Goal: Information Seeking & Learning: Learn about a topic

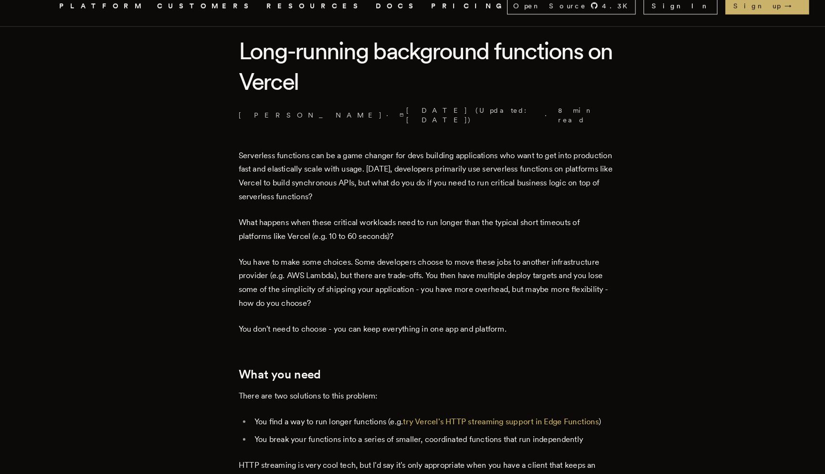
scroll to position [240, 0]
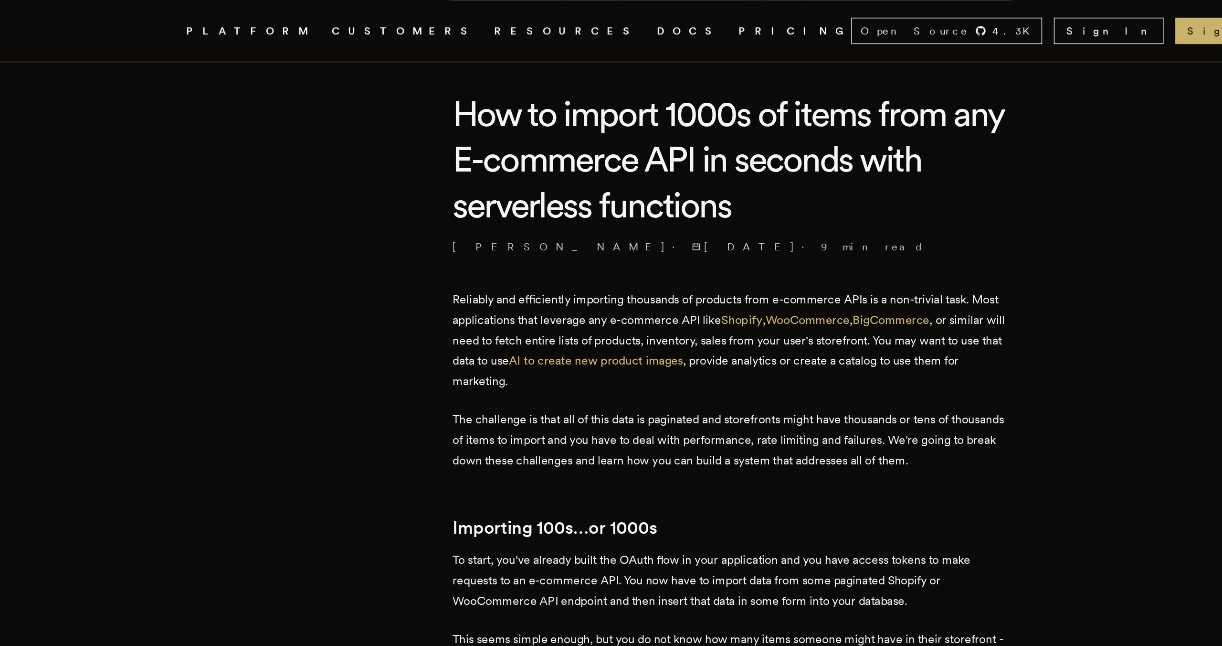
scroll to position [209, 0]
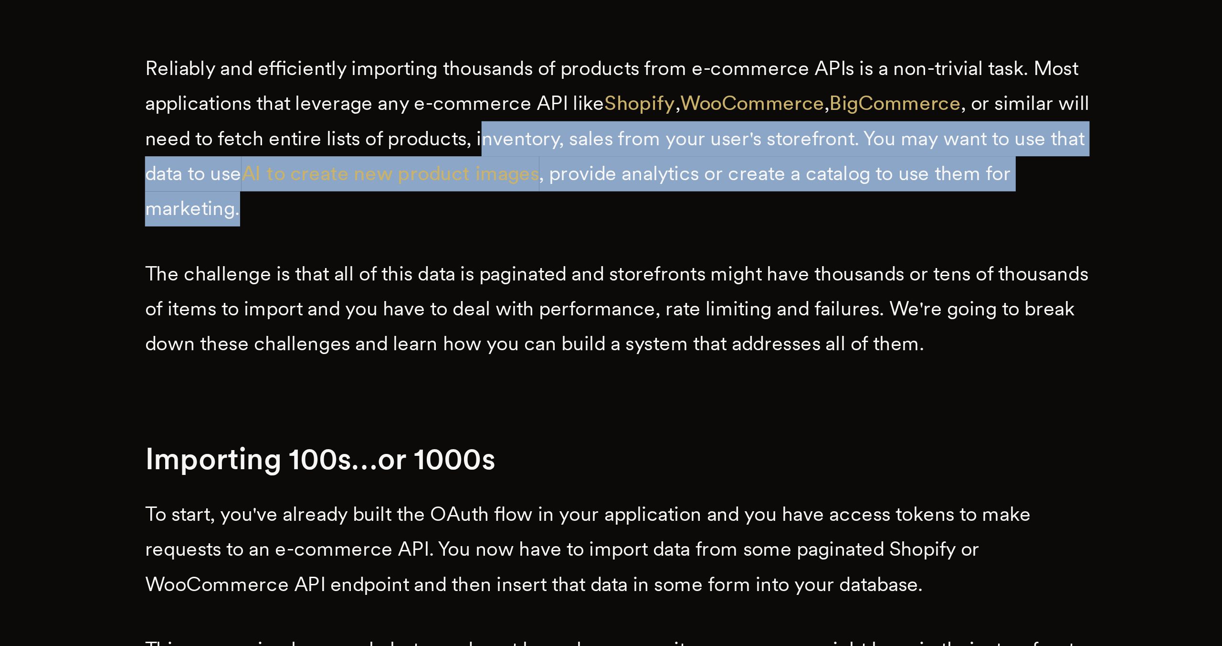
drag, startPoint x: 652, startPoint y: 257, endPoint x: 577, endPoint y: 225, distance: 81.9
click at [577, 225] on p "Reliably and efficiently importing thousands of products from e-commerce APIs i…" at bounding box center [611, 231] width 363 height 67
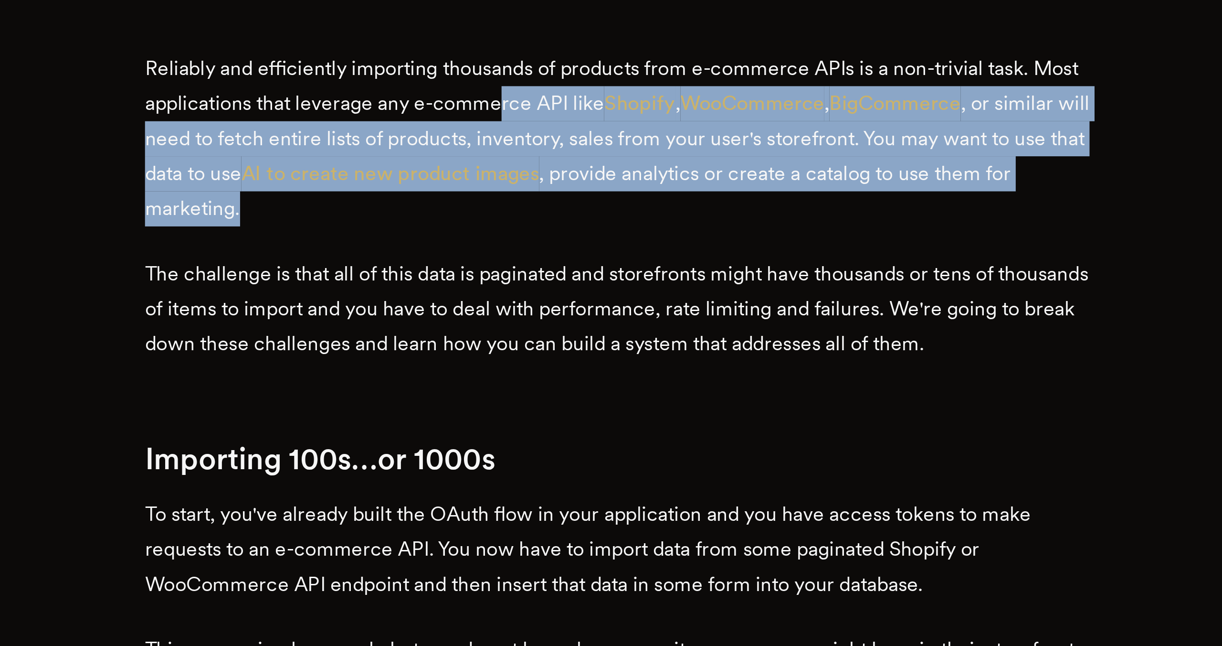
drag, startPoint x: 568, startPoint y: 219, endPoint x: 619, endPoint y: 265, distance: 68.0
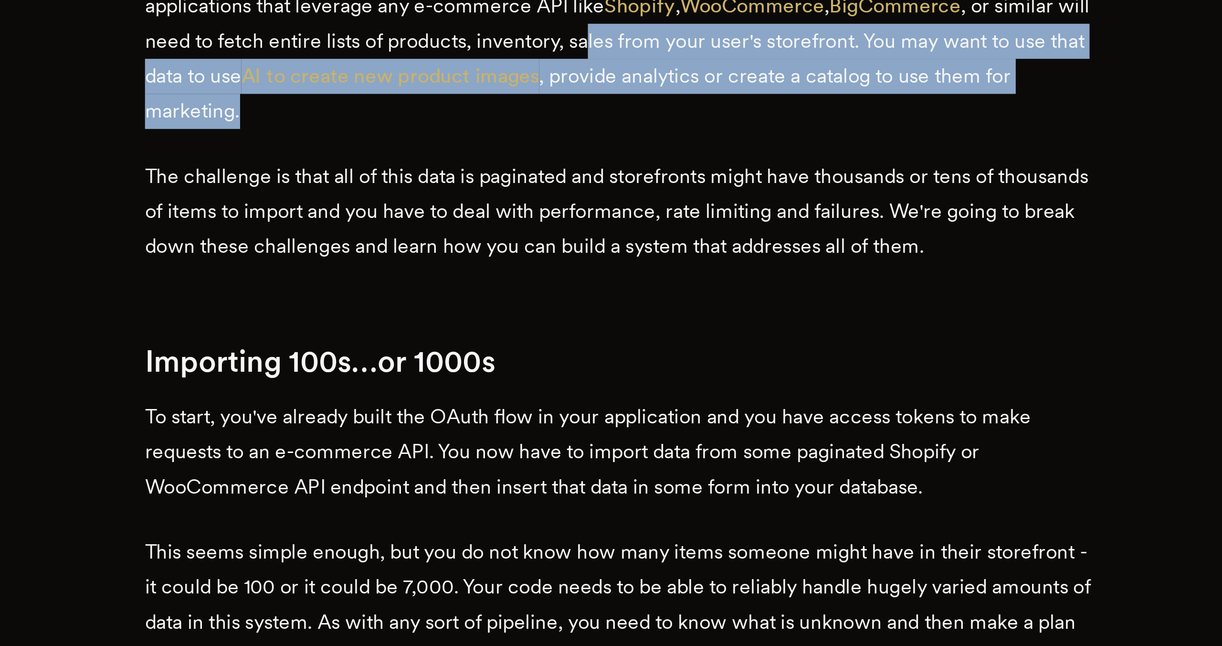
drag, startPoint x: 614, startPoint y: 231, endPoint x: 632, endPoint y: 253, distance: 28.4
click at [632, 253] on p "Reliably and efficiently importing thousands of products from e-commerce APIs i…" at bounding box center [611, 231] width 363 height 67
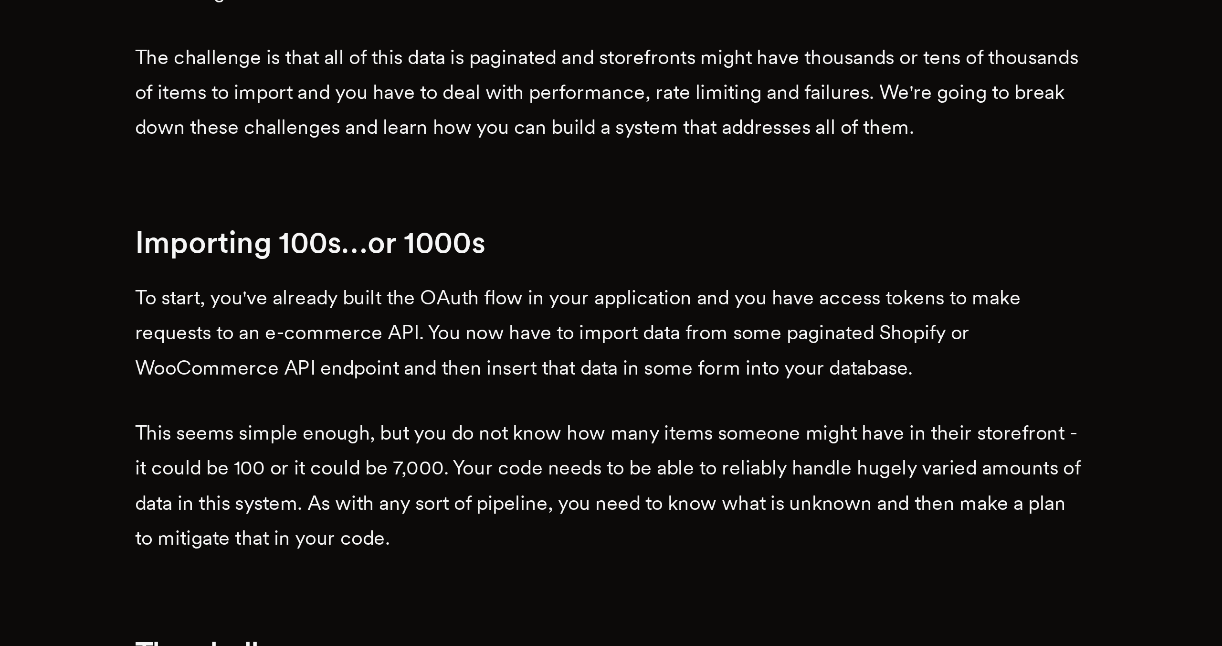
click at [621, 307] on p "The challenge is that all of this data is paginated and storefronts might have …" at bounding box center [611, 296] width 363 height 40
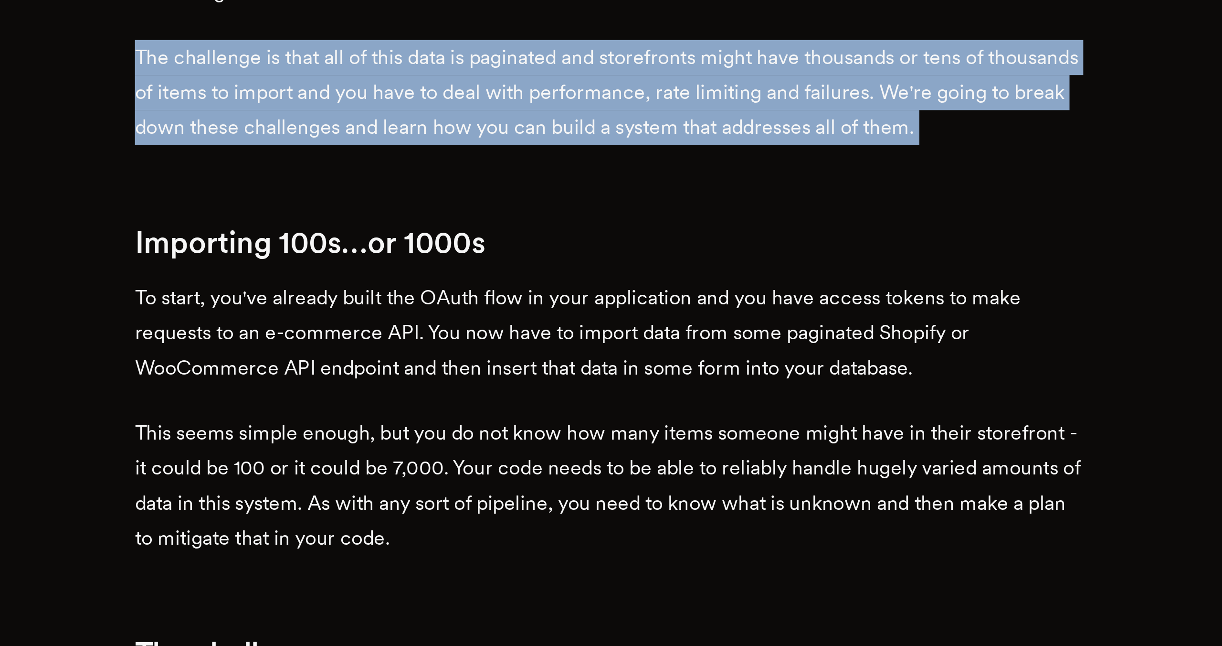
click at [621, 307] on p "The challenge is that all of this data is paginated and storefronts might have …" at bounding box center [611, 296] width 363 height 40
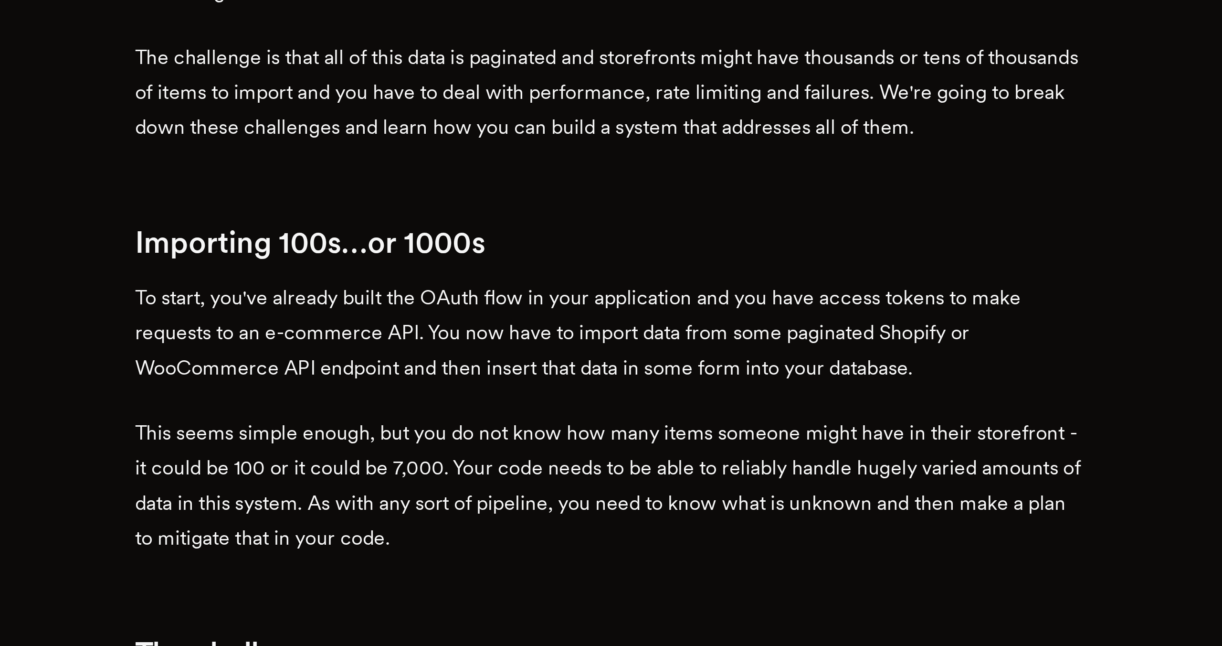
click at [621, 311] on p "The challenge is that all of this data is paginated and storefronts might have …" at bounding box center [611, 296] width 363 height 40
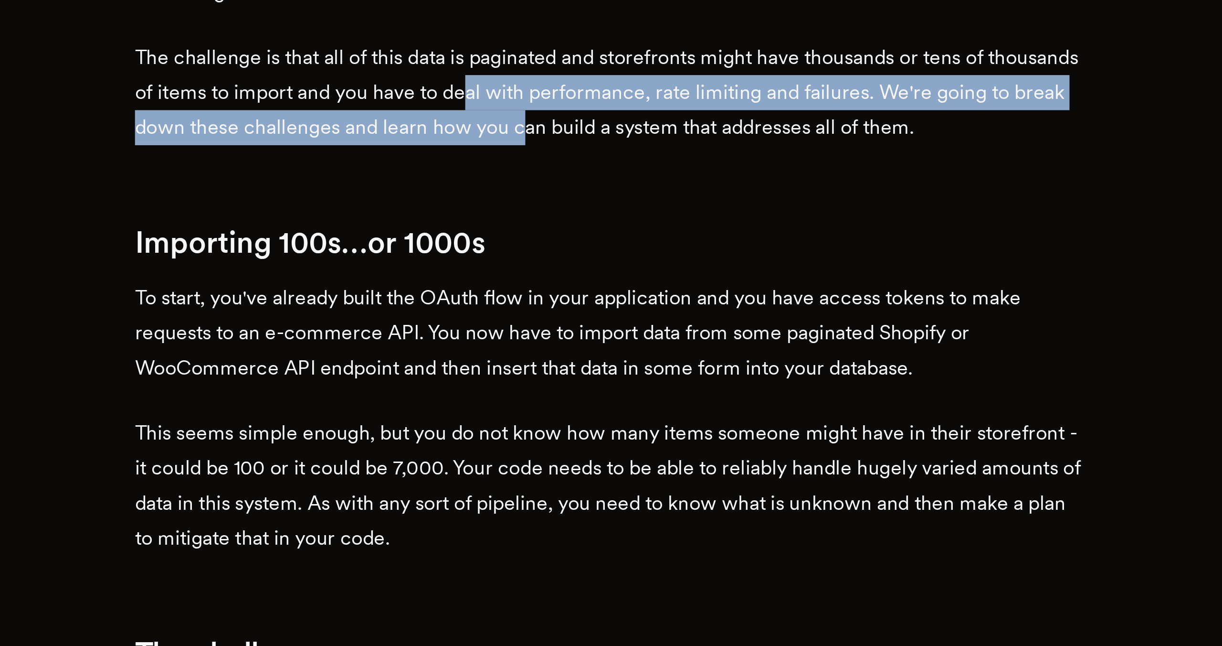
drag, startPoint x: 630, startPoint y: 313, endPoint x: 596, endPoint y: 298, distance: 36.6
click at [596, 298] on p "The challenge is that all of this data is paginated and storefronts might have …" at bounding box center [611, 296] width 363 height 40
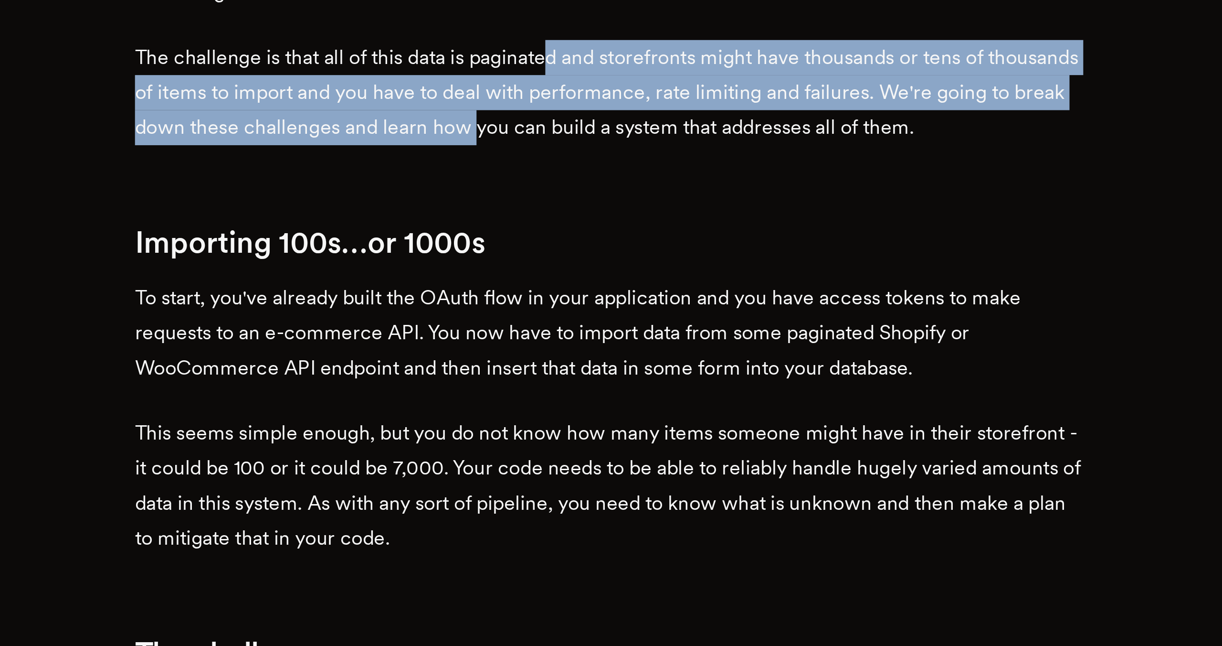
drag, startPoint x: 591, startPoint y: 289, endPoint x: 614, endPoint y: 313, distance: 33.4
click at [614, 313] on p "The challenge is that all of this data is paginated and storefronts might have …" at bounding box center [611, 296] width 363 height 40
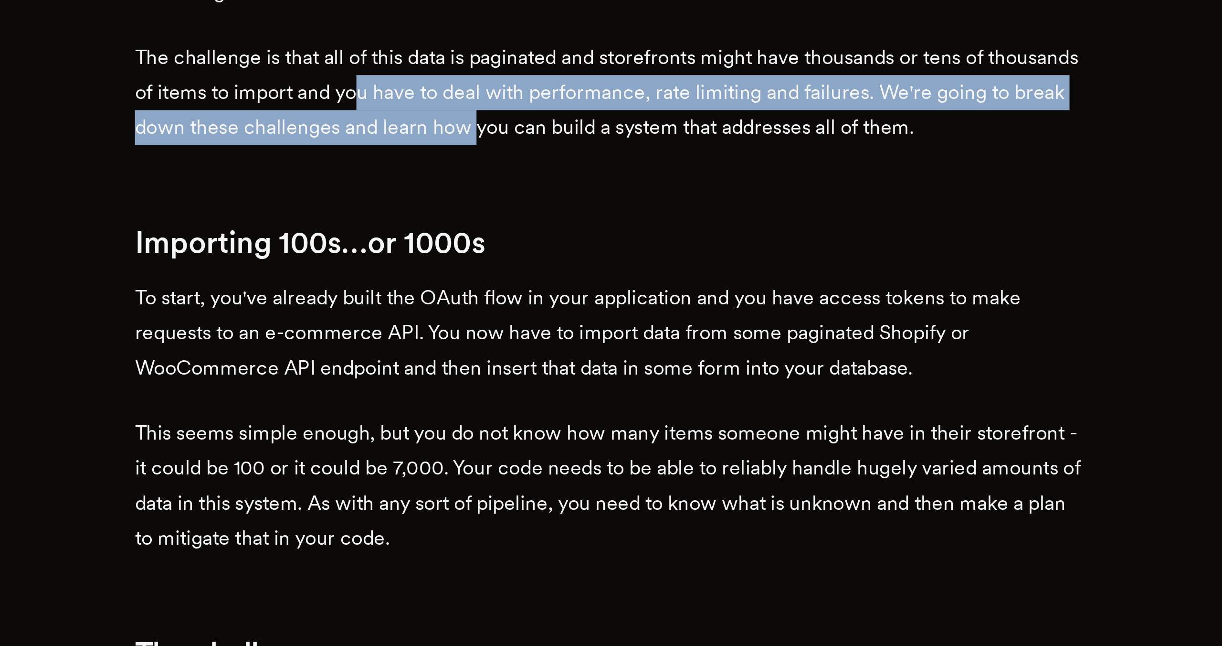
drag, startPoint x: 614, startPoint y: 313, endPoint x: 556, endPoint y: 295, distance: 60.1
click at [556, 296] on p "The challenge is that all of this data is paginated and storefronts might have …" at bounding box center [611, 296] width 363 height 40
click at [556, 295] on p "The challenge is that all of this data is paginated and storefronts might have …" at bounding box center [611, 296] width 363 height 40
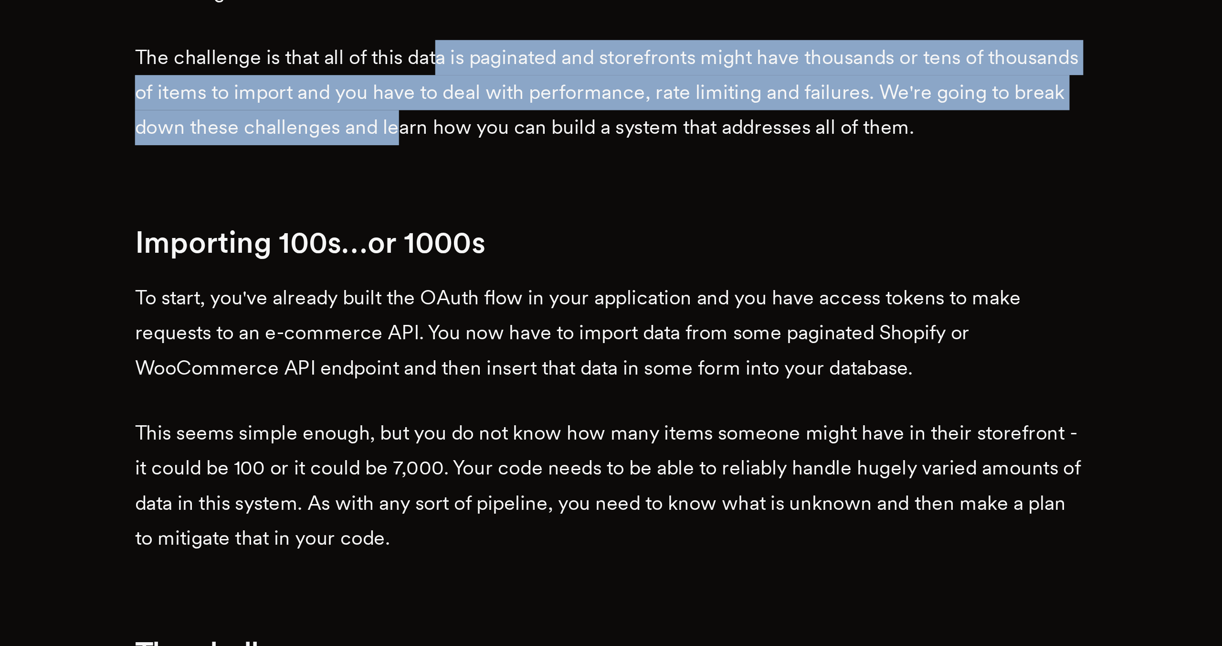
drag, startPoint x: 548, startPoint y: 289, endPoint x: 583, endPoint y: 315, distance: 43.5
click at [583, 315] on p "The challenge is that all of this data is paginated and storefronts might have …" at bounding box center [611, 296] width 363 height 40
drag, startPoint x: 586, startPoint y: 312, endPoint x: 570, endPoint y: 287, distance: 30.1
click at [570, 287] on p "The challenge is that all of this data is paginated and storefronts might have …" at bounding box center [611, 296] width 363 height 40
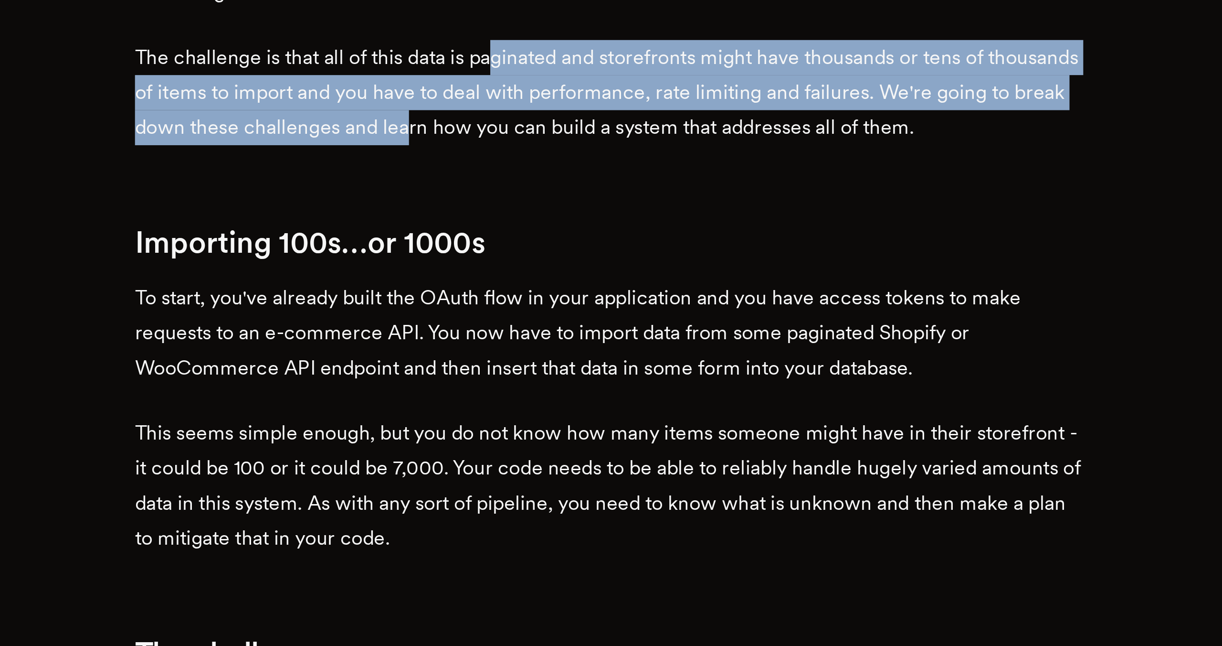
click at [570, 287] on p "The challenge is that all of this data is paginated and storefronts might have …" at bounding box center [611, 296] width 363 height 40
drag, startPoint x: 569, startPoint y: 286, endPoint x: 607, endPoint y: 315, distance: 47.5
click at [608, 315] on p "The challenge is that all of this data is paginated and storefronts might have …" at bounding box center [611, 296] width 363 height 40
click at [607, 315] on p "The challenge is that all of this data is paginated and storefronts might have …" at bounding box center [611, 296] width 363 height 40
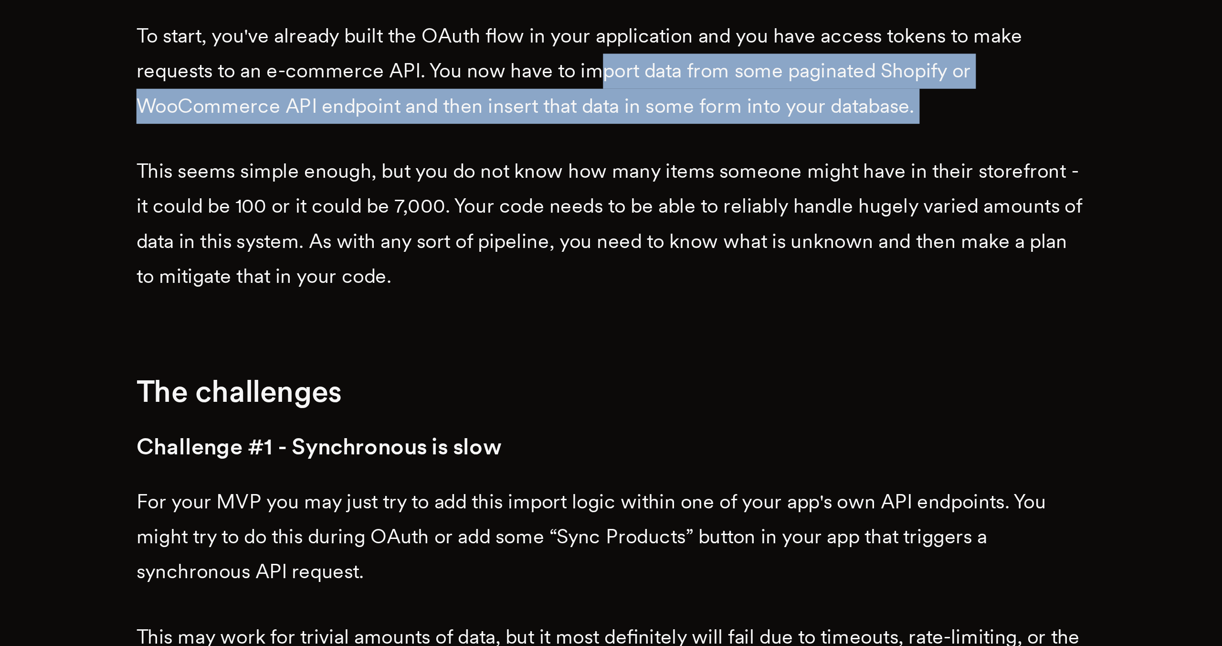
drag, startPoint x: 610, startPoint y: 389, endPoint x: 622, endPoint y: 416, distance: 29.5
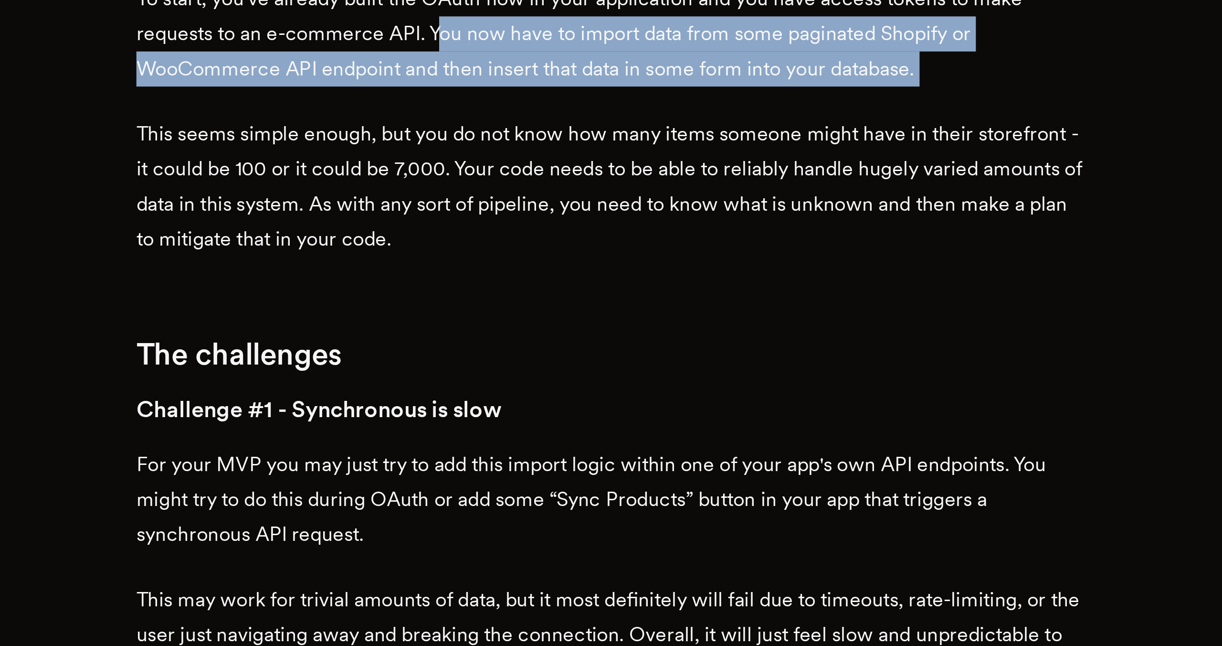
drag, startPoint x: 547, startPoint y: 388, endPoint x: 596, endPoint y: 410, distance: 53.4
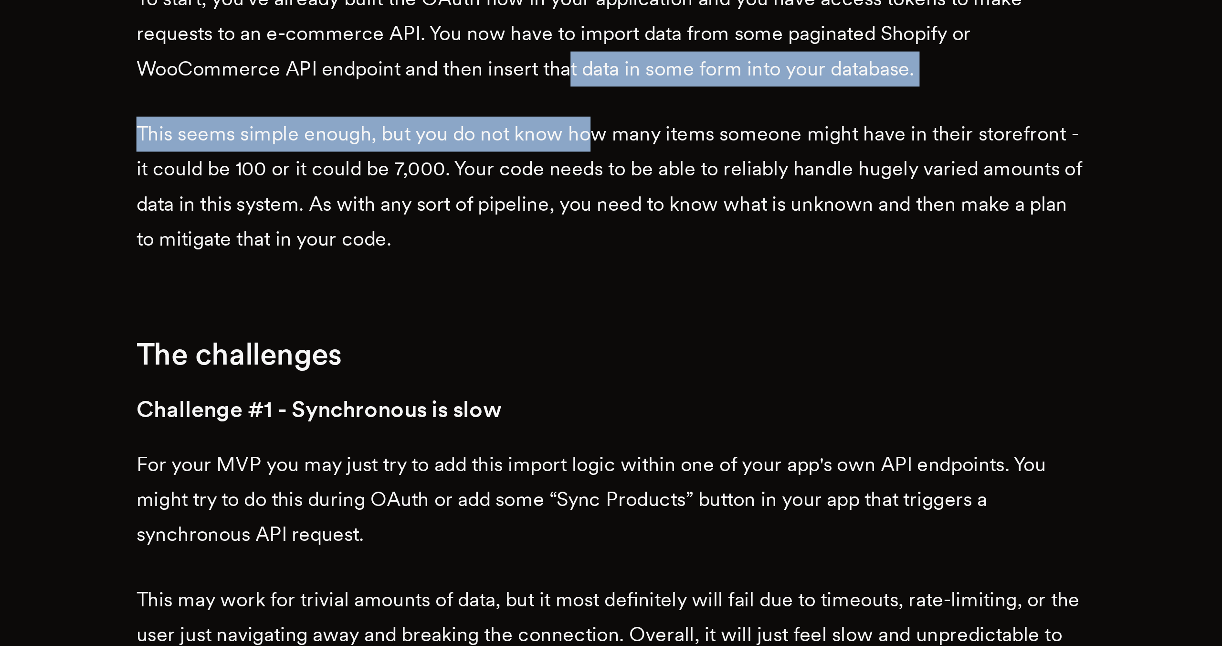
drag, startPoint x: 597, startPoint y: 402, endPoint x: 607, endPoint y: 432, distance: 32.3
click at [607, 432] on p "This seems simple enough, but you do not know how many items someone might have…" at bounding box center [611, 445] width 363 height 53
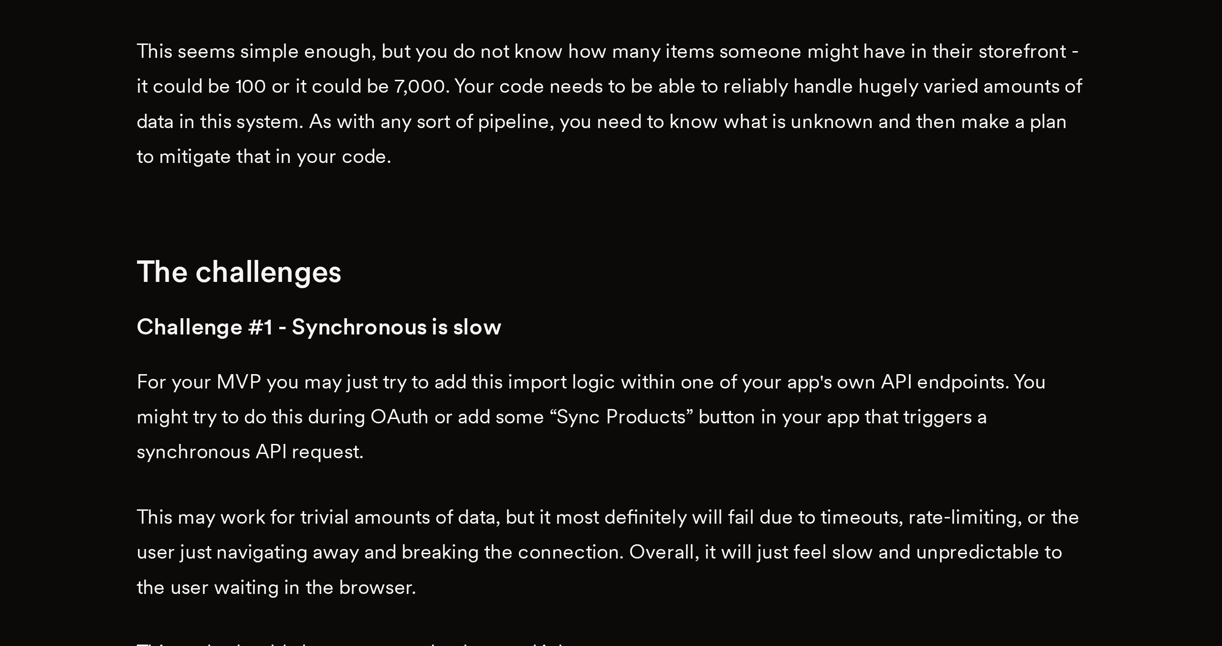
scroll to position [218, 0]
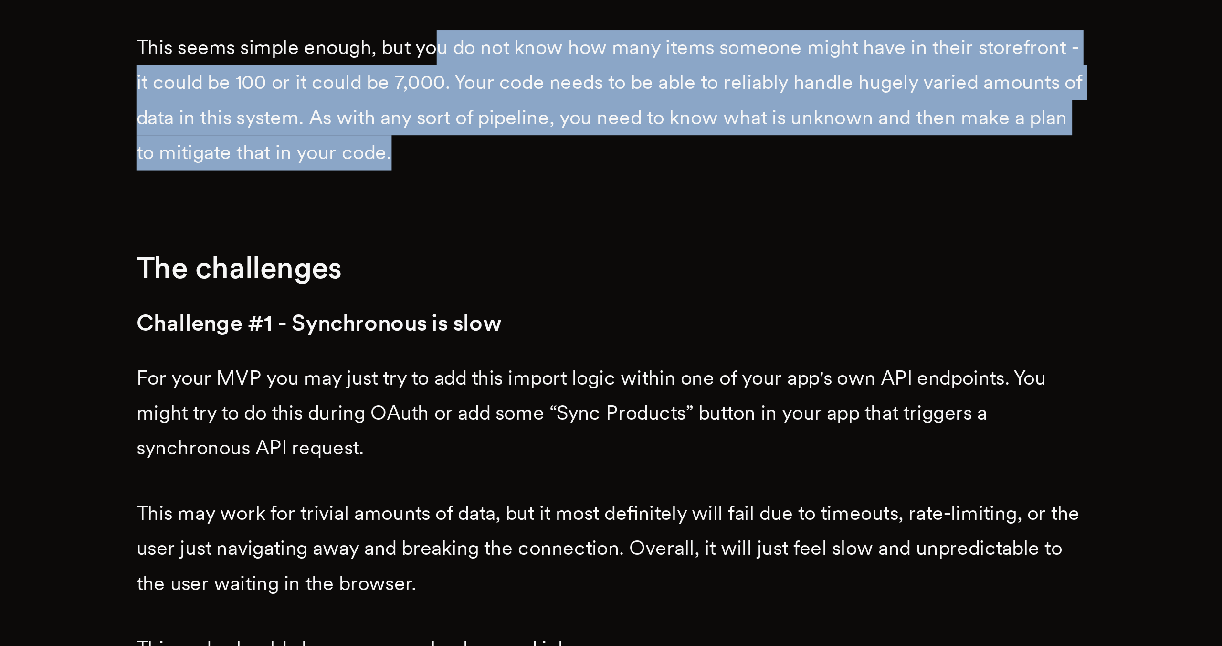
drag, startPoint x: 546, startPoint y: 422, endPoint x: 574, endPoint y: 460, distance: 47.8
click at [574, 460] on p "This seems simple enough, but you do not know how many items someone might have…" at bounding box center [611, 437] width 363 height 53
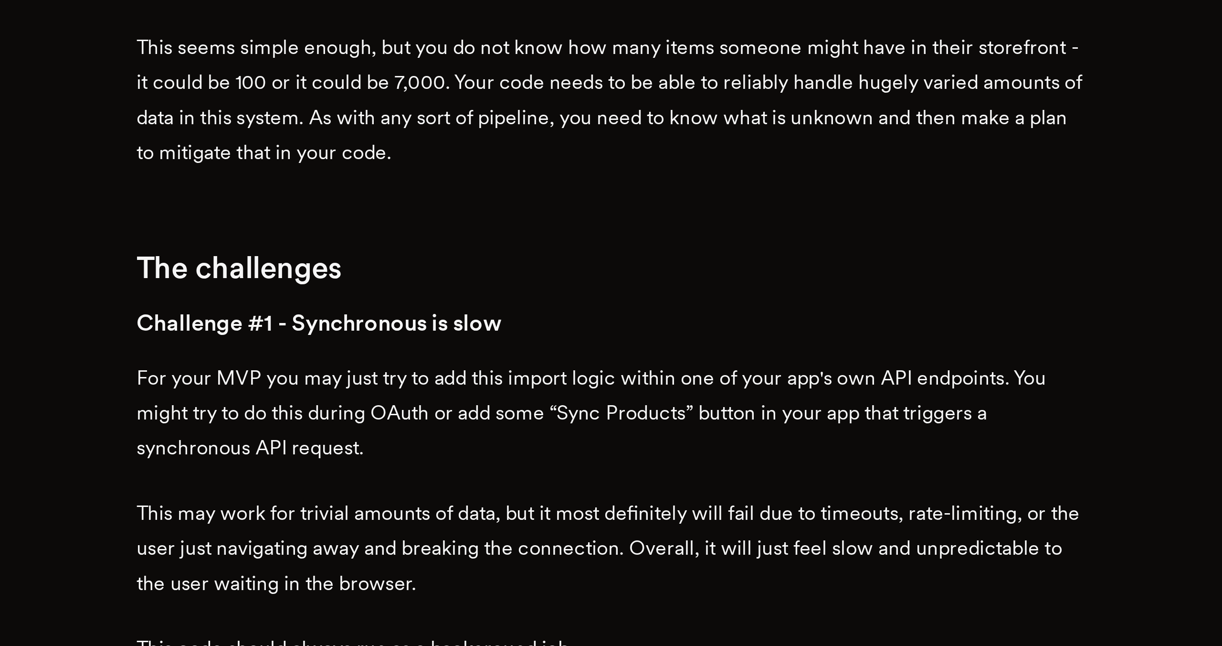
scroll to position [221, 0]
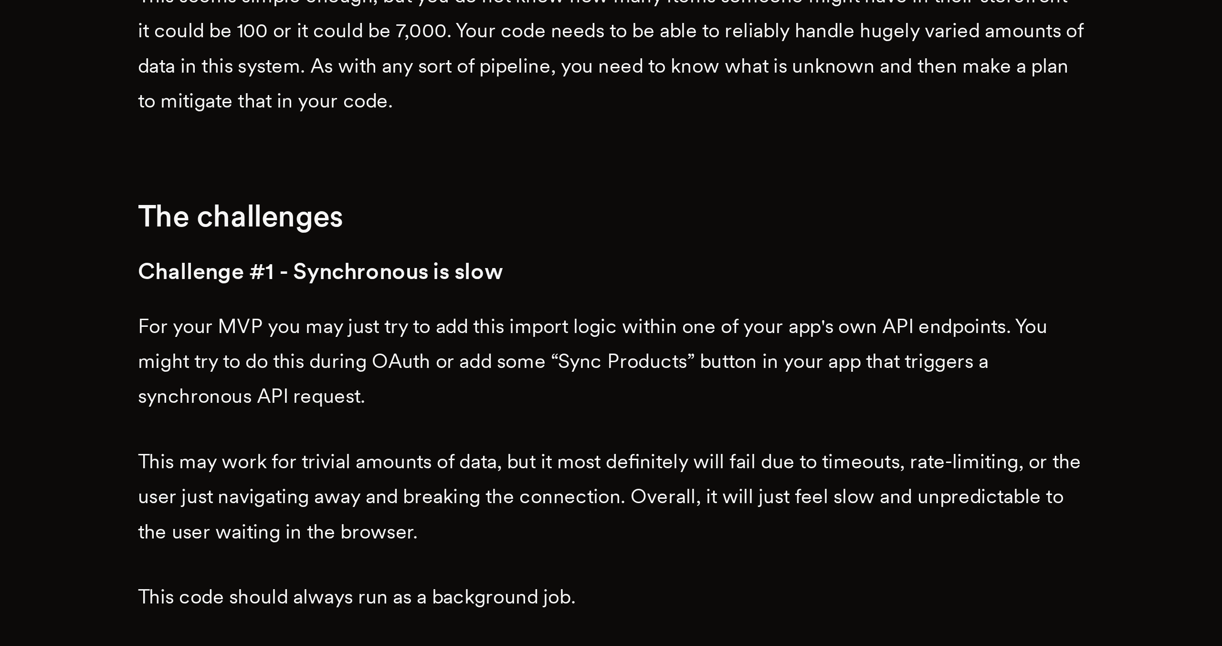
scroll to position [240, 0]
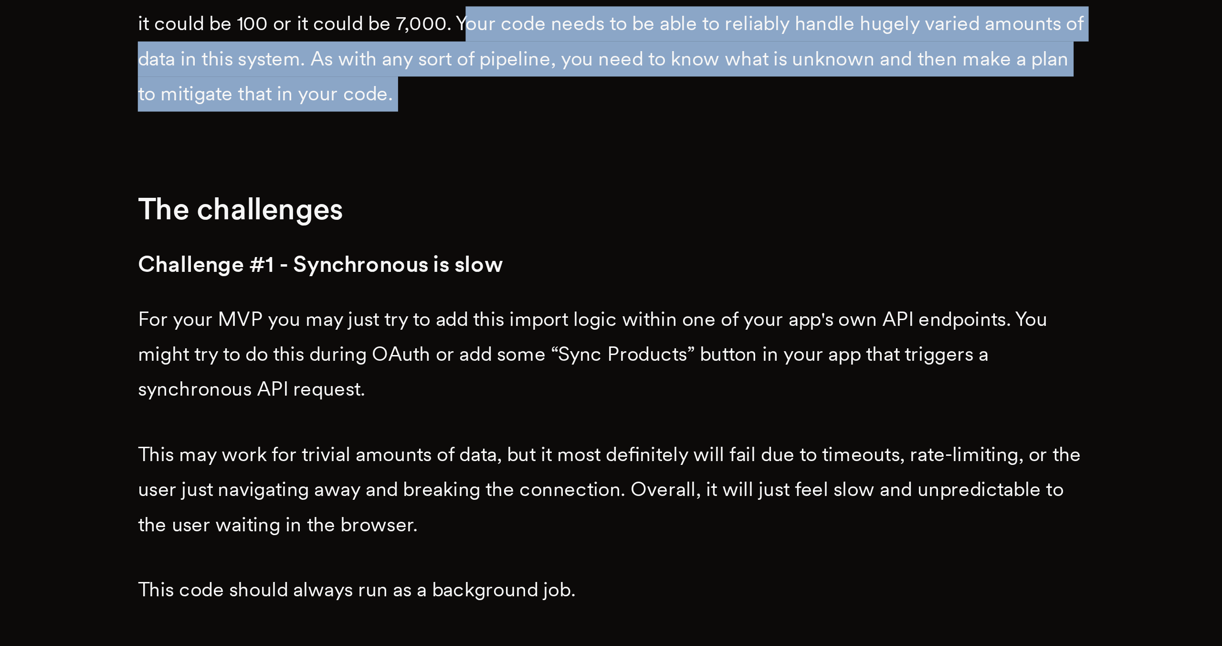
drag, startPoint x: 562, startPoint y: 406, endPoint x: 594, endPoint y: 443, distance: 49.4
drag, startPoint x: 624, startPoint y: 445, endPoint x: 604, endPoint y: 411, distance: 39.8
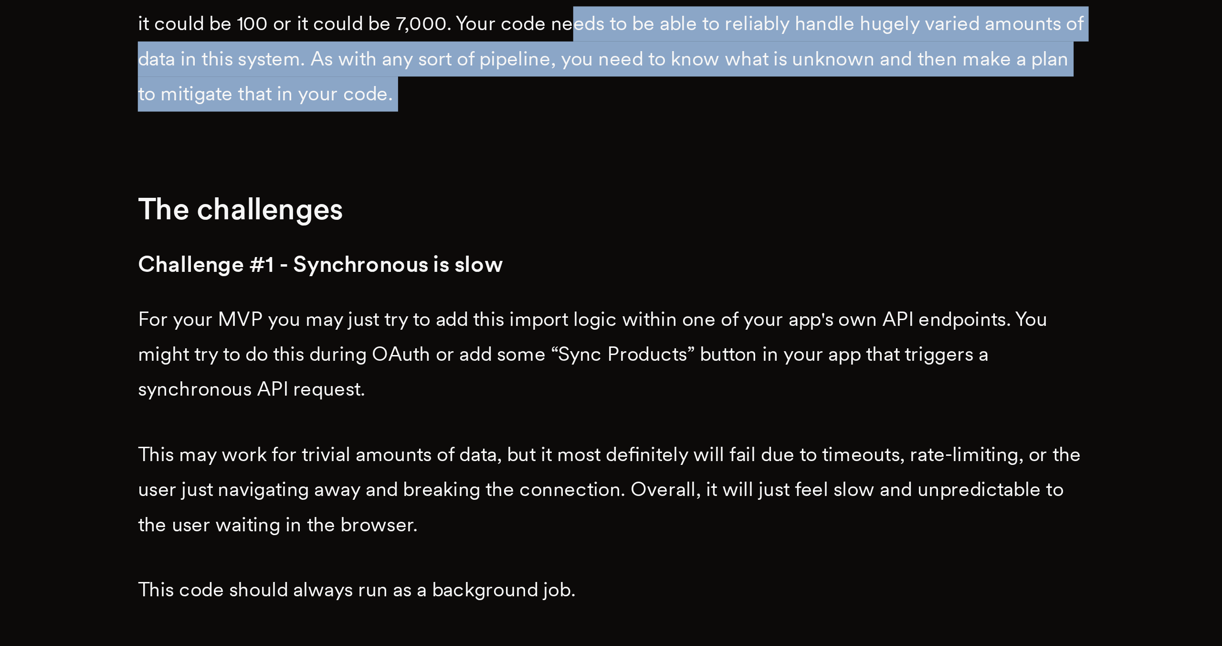
click at [604, 411] on p "This seems simple enough, but you do not know how many items someone might have…" at bounding box center [611, 414] width 363 height 53
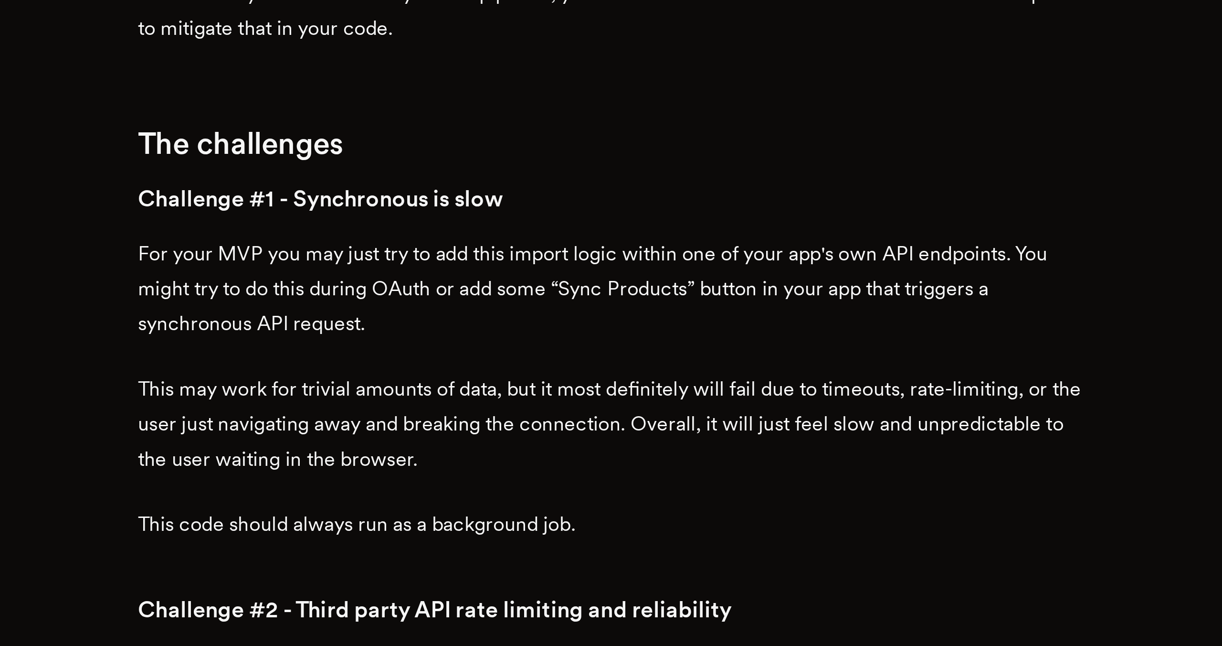
scroll to position [267, 0]
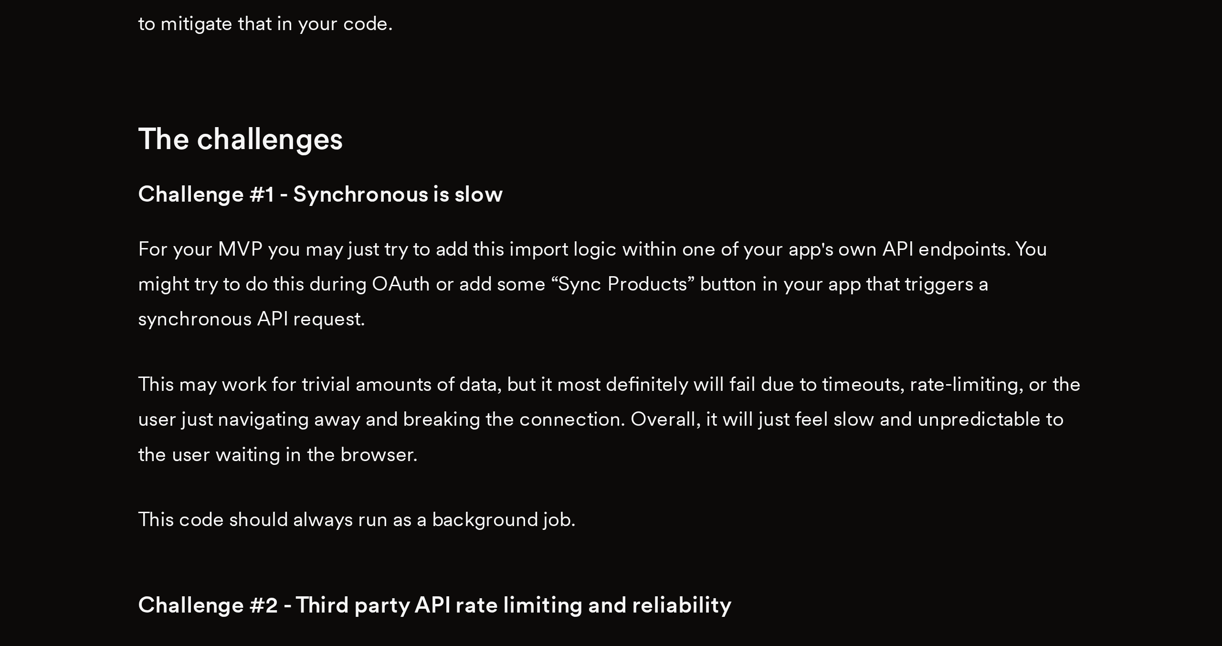
click at [613, 473] on h3 "Challenge #1 - Synchronous is slow" at bounding box center [611, 472] width 363 height 13
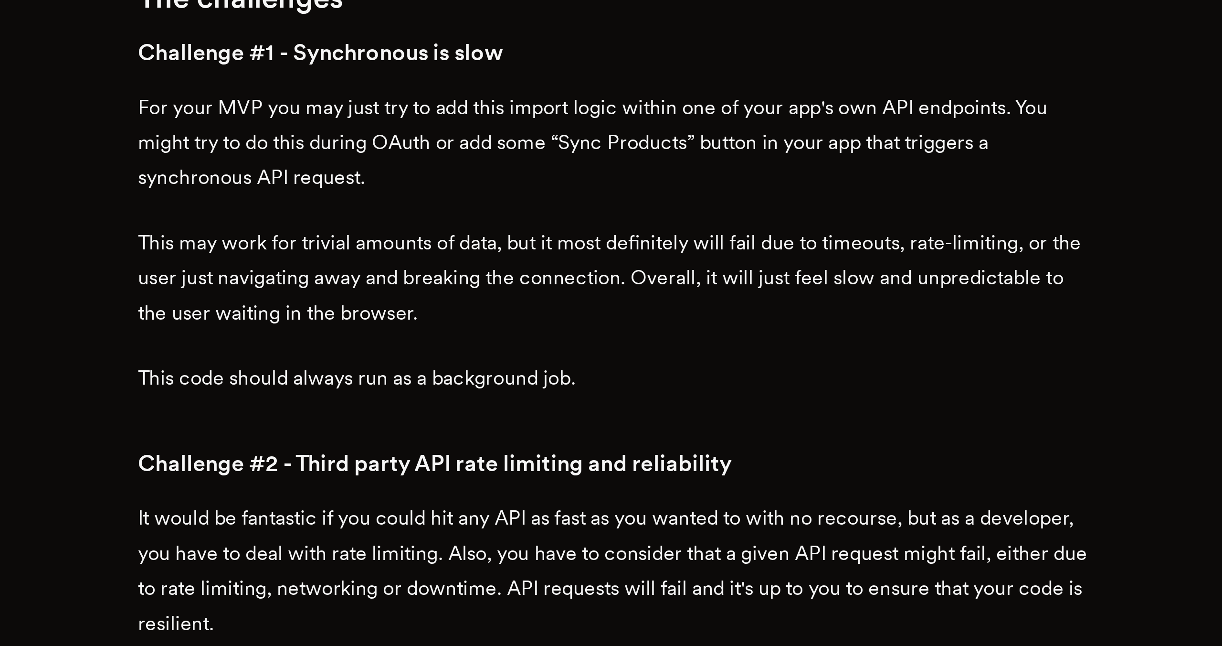
scroll to position [323, 0]
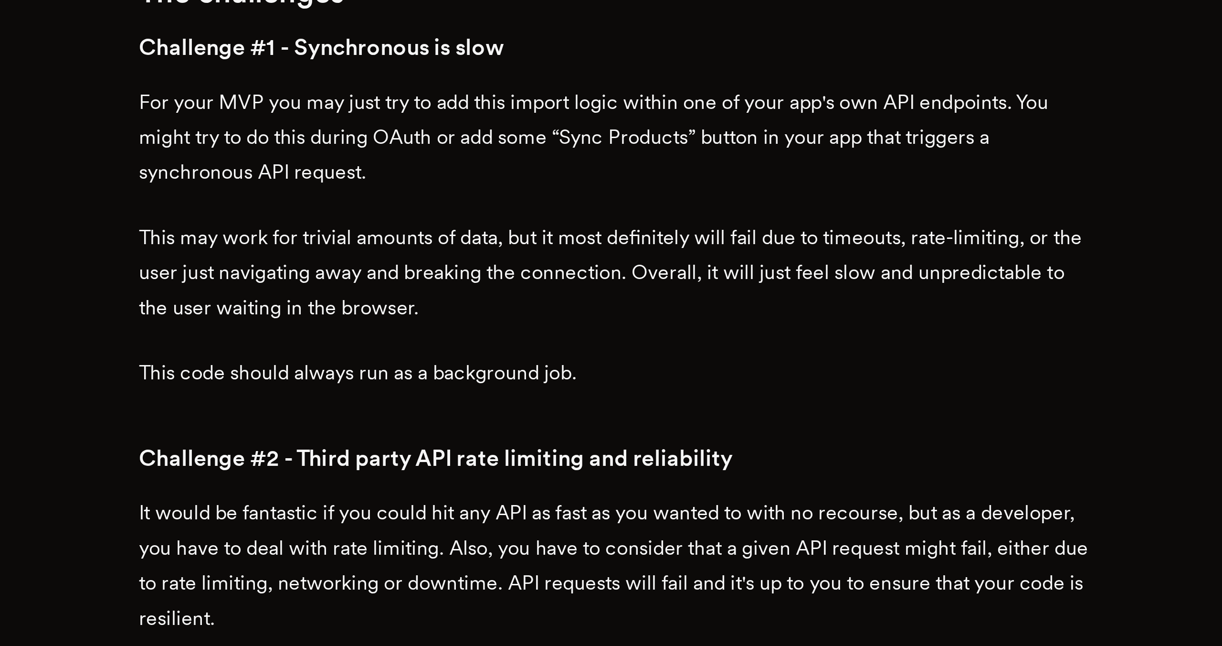
click at [583, 451] on p "For your MVP you may just try to add this import logic within one of your app's…" at bounding box center [611, 452] width 363 height 40
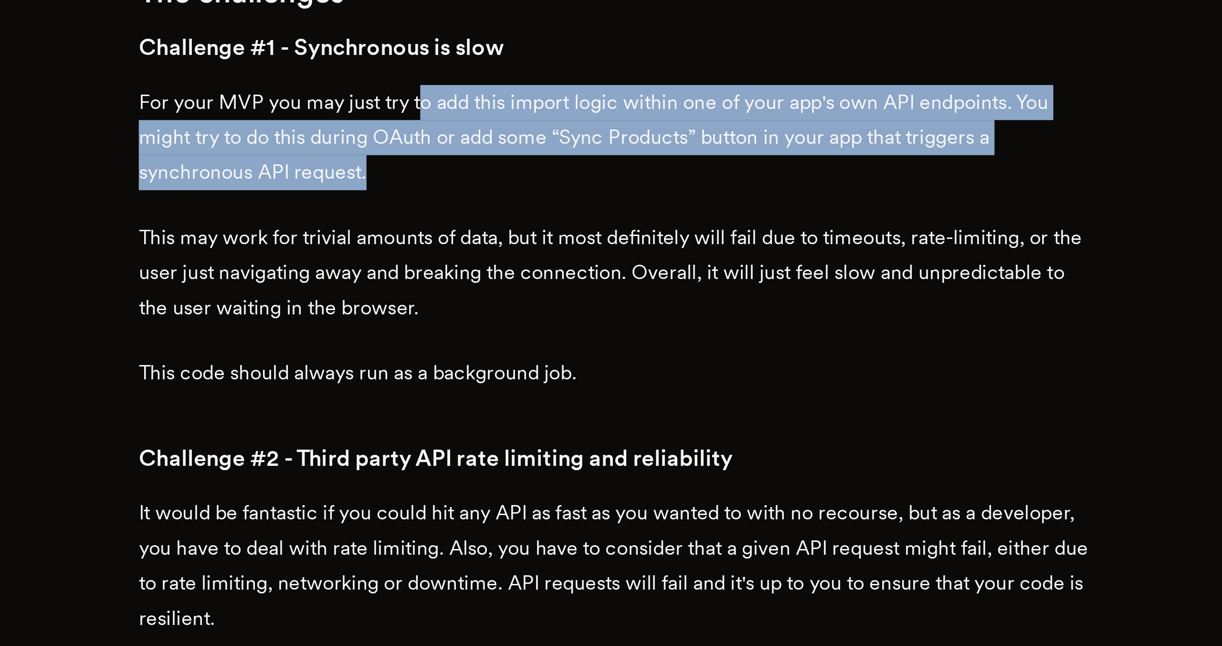
drag, startPoint x: 551, startPoint y: 464, endPoint x: 539, endPoint y: 434, distance: 33.0
click at [539, 434] on p "For your MVP you may just try to add this import logic within one of your app's…" at bounding box center [611, 452] width 363 height 40
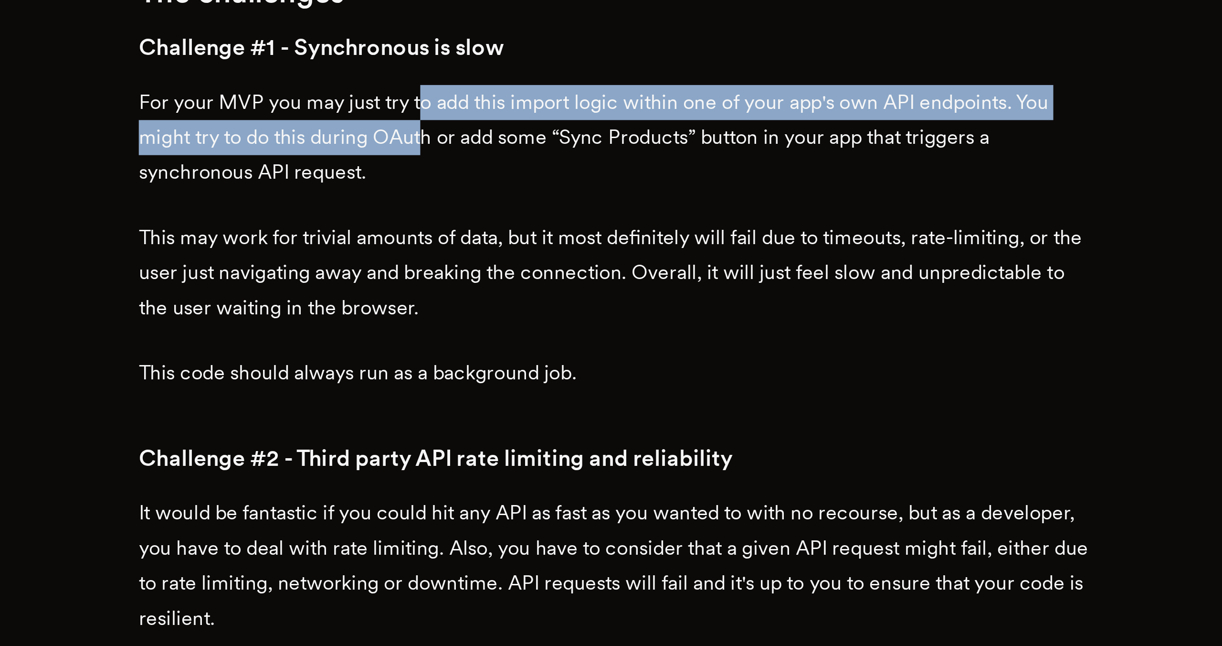
drag, startPoint x: 540, startPoint y: 435, endPoint x: 542, endPoint y: 453, distance: 17.4
click at [542, 453] on p "For your MVP you may just try to add this import logic within one of your app's…" at bounding box center [611, 452] width 363 height 40
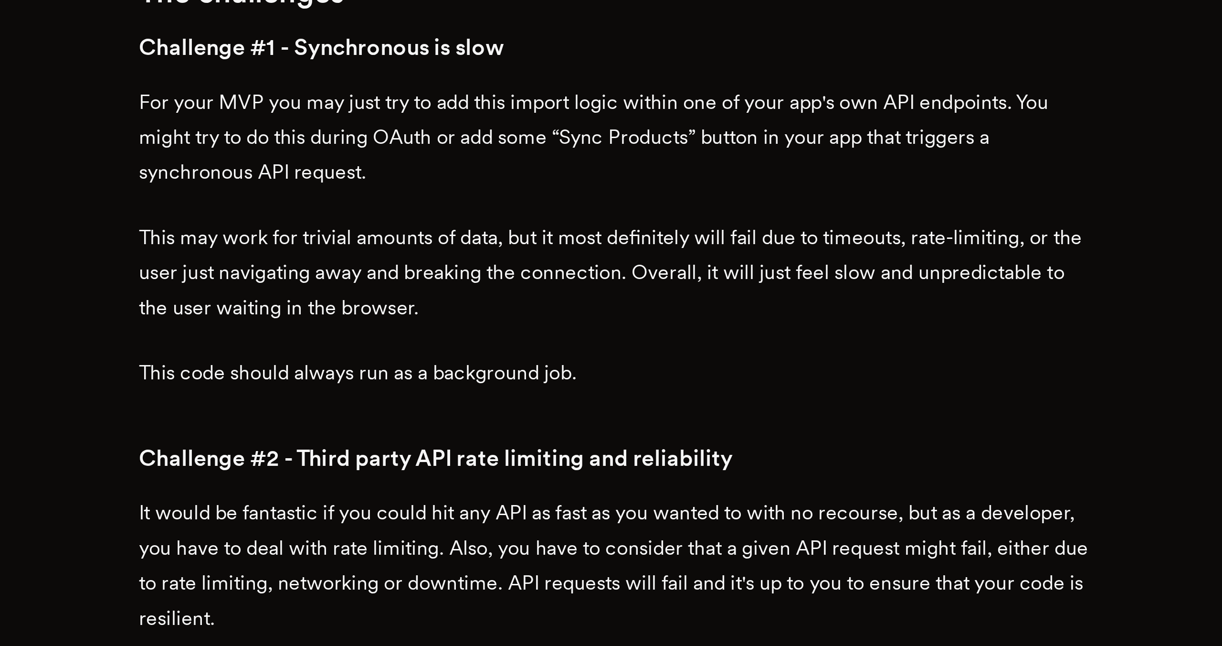
click at [542, 451] on p "For your MVP you may just try to add this import logic within one of your app's…" at bounding box center [611, 452] width 363 height 40
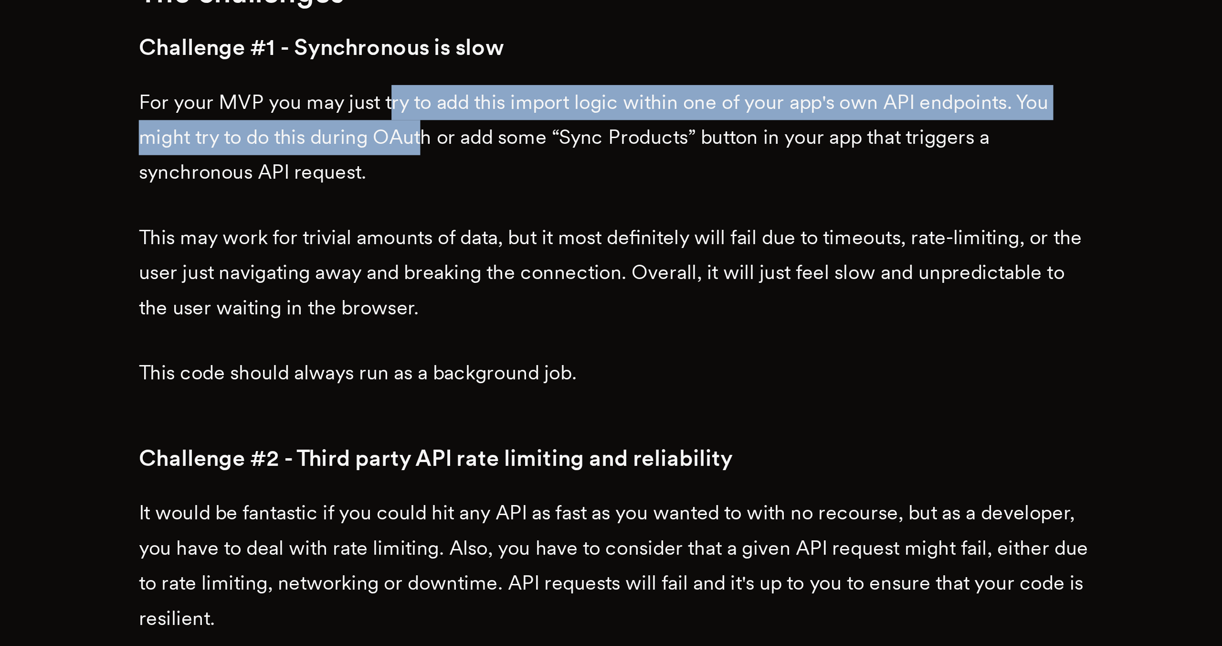
drag, startPoint x: 540, startPoint y: 455, endPoint x: 528, endPoint y: 433, distance: 25.4
click at [528, 433] on p "For your MVP you may just try to add this import logic within one of your app's…" at bounding box center [611, 452] width 363 height 40
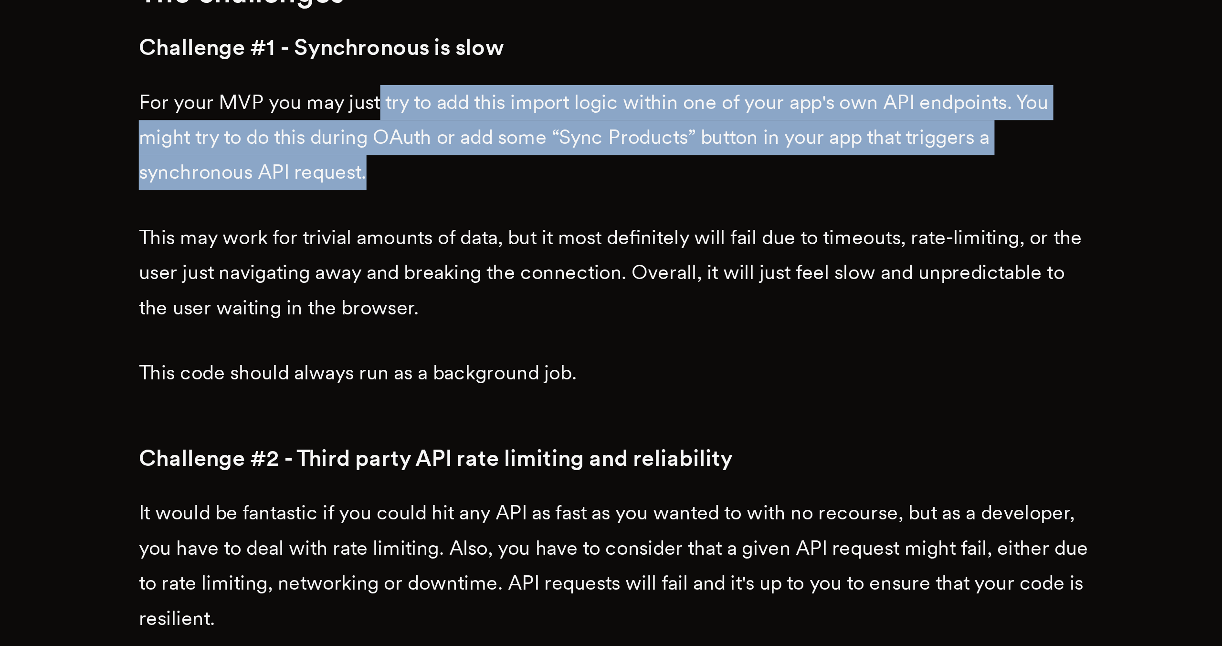
drag, startPoint x: 523, startPoint y: 434, endPoint x: 551, endPoint y: 461, distance: 39.2
click at [552, 461] on p "For your MVP you may just try to add this import logic within one of your app's…" at bounding box center [611, 452] width 363 height 40
click at [551, 461] on p "For your MVP you may just try to add this import logic within one of your app's…" at bounding box center [611, 452] width 363 height 40
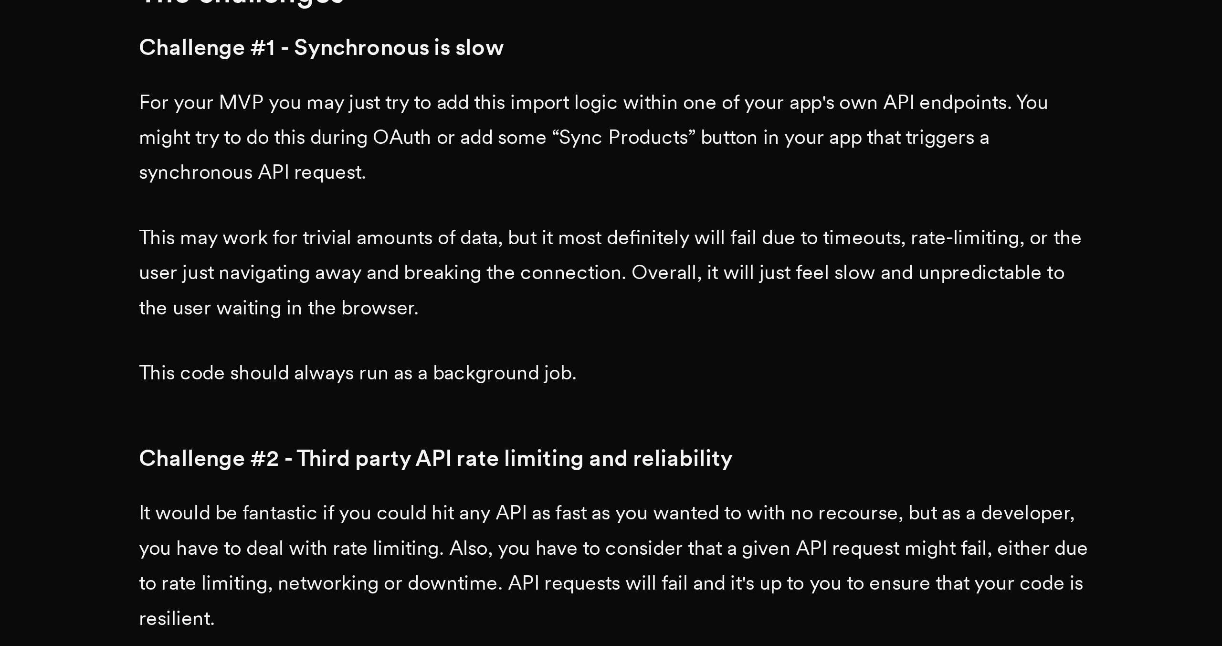
click at [551, 458] on p "For your MVP you may just try to add this import logic within one of your app's…" at bounding box center [611, 452] width 363 height 40
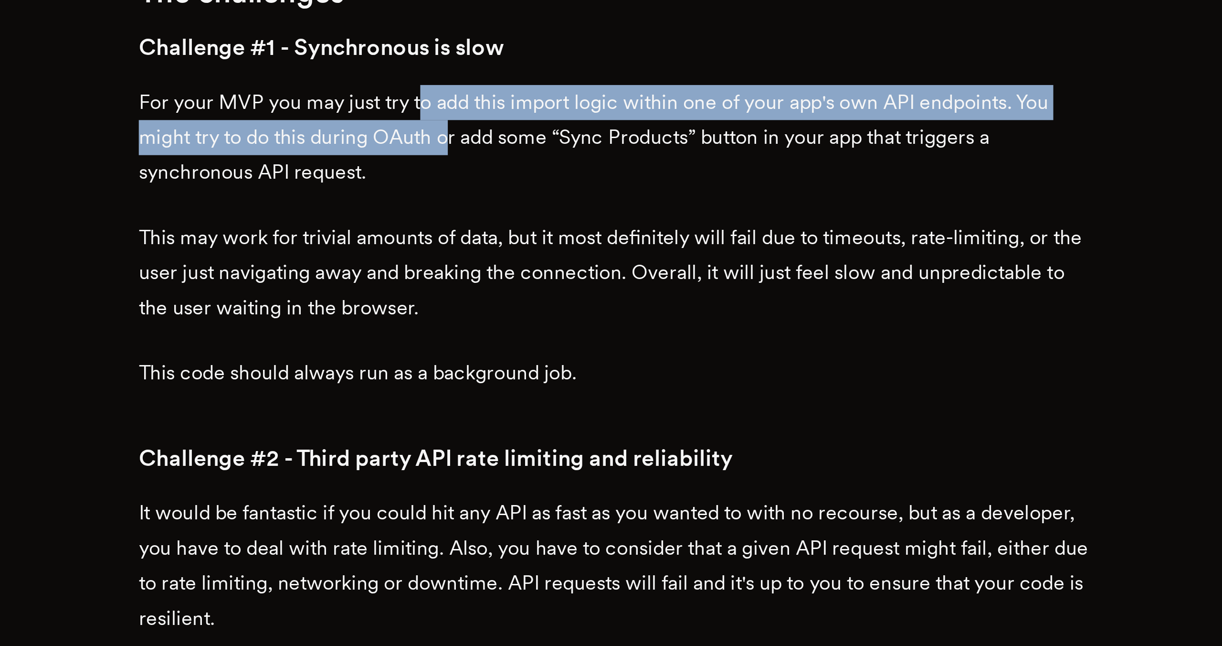
drag, startPoint x: 551, startPoint y: 458, endPoint x: 541, endPoint y: 439, distance: 21.4
click at [541, 439] on p "For your MVP you may just try to add this import logic within one of your app's…" at bounding box center [611, 452] width 363 height 40
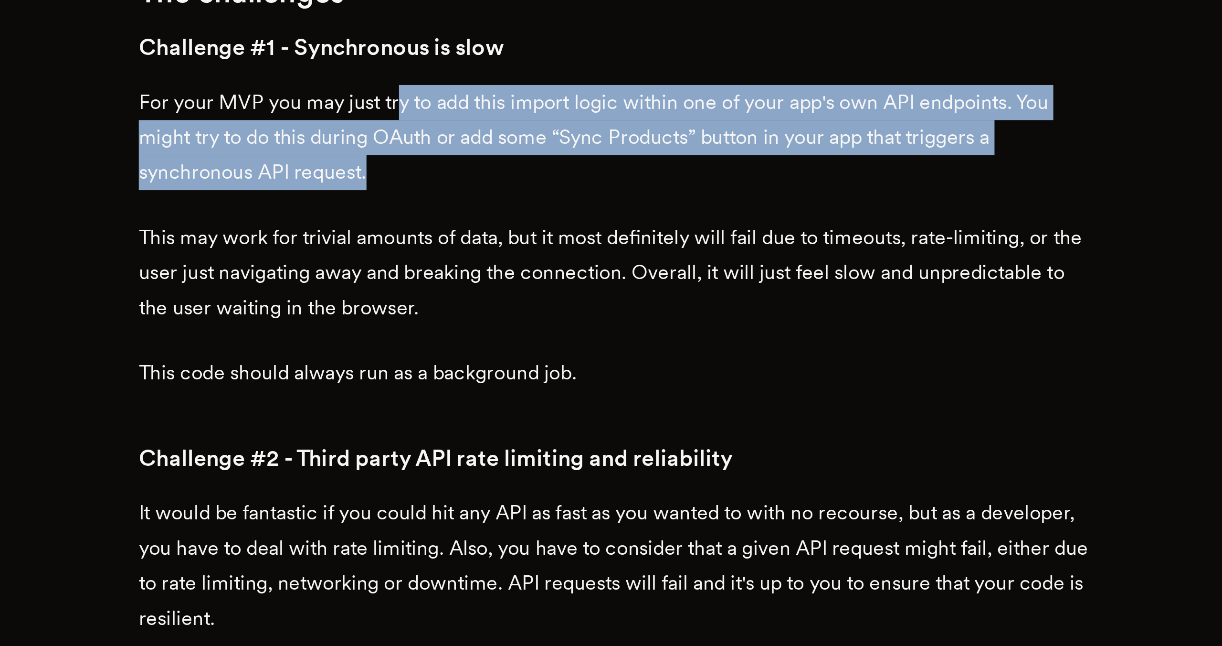
drag, startPoint x: 532, startPoint y: 436, endPoint x: 550, endPoint y: 468, distance: 36.1
click at [550, 468] on p "For your MVP you may just try to add this import logic within one of your app's…" at bounding box center [611, 452] width 363 height 40
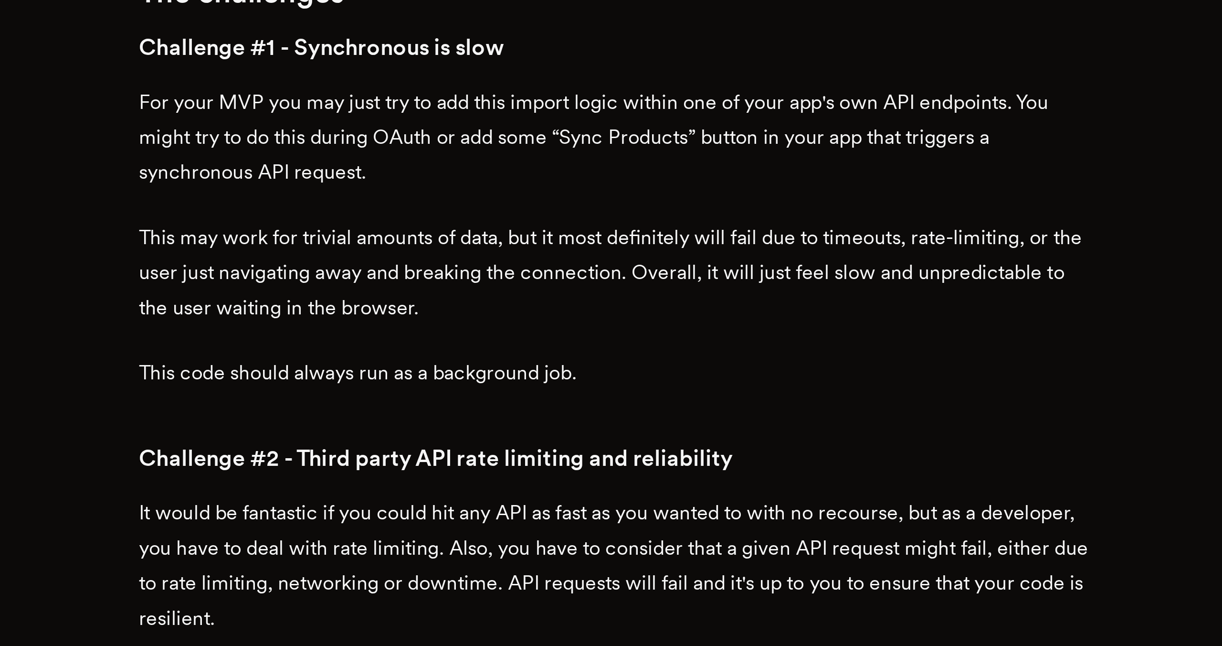
click at [550, 468] on p "For your MVP you may just try to add this import logic within one of your app's…" at bounding box center [611, 452] width 363 height 40
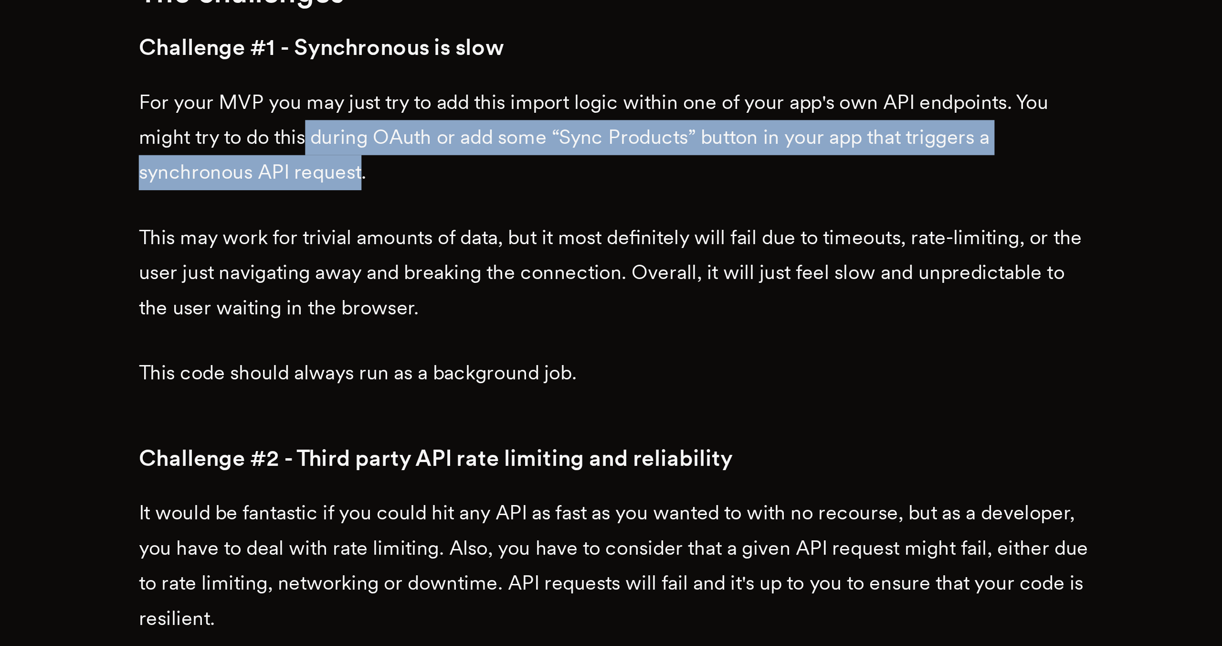
drag, startPoint x: 517, startPoint y: 464, endPoint x: 497, endPoint y: 449, distance: 24.9
click at [497, 449] on p "For your MVP you may just try to add this import logic within one of your app's…" at bounding box center [611, 452] width 363 height 40
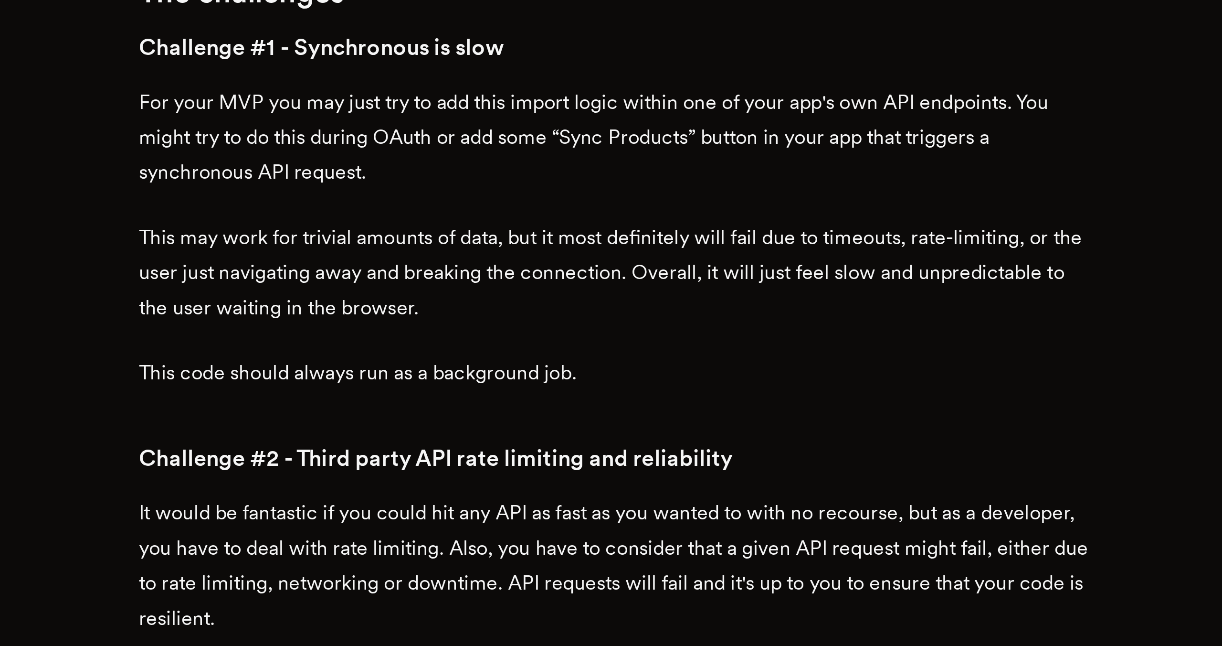
drag, startPoint x: 492, startPoint y: 441, endPoint x: 522, endPoint y: 468, distance: 41.2
click at [522, 468] on p "For your MVP you may just try to add this import logic within one of your app's…" at bounding box center [611, 452] width 363 height 40
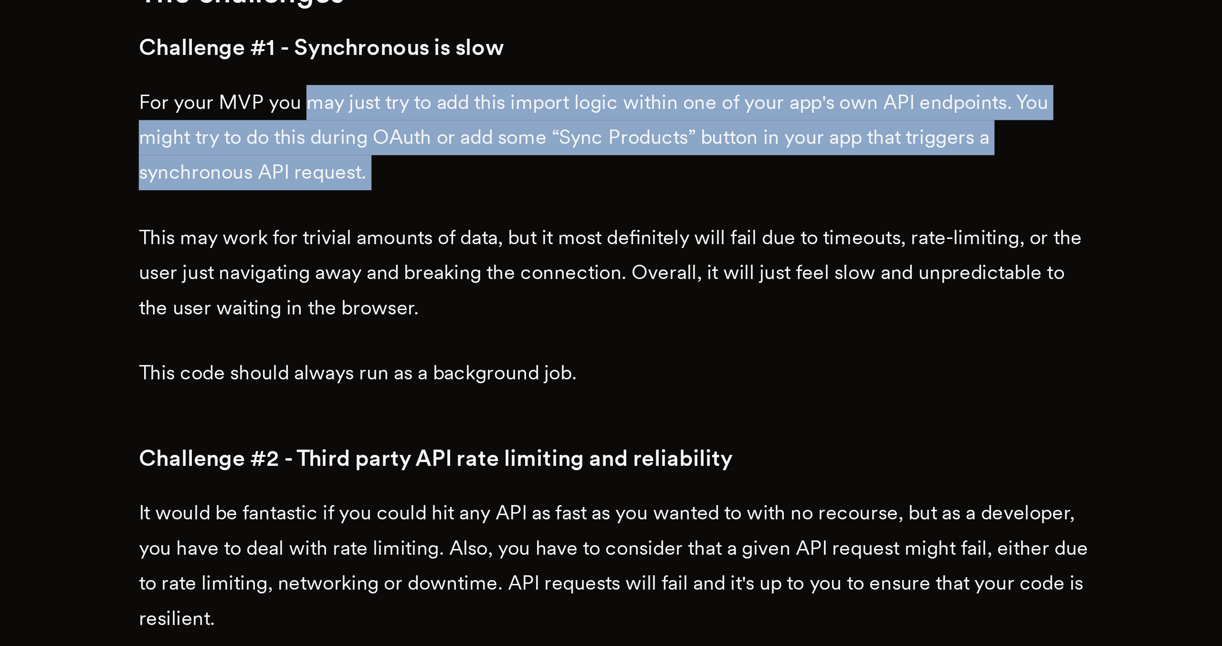
drag, startPoint x: 522, startPoint y: 468, endPoint x: 497, endPoint y: 444, distance: 35.5
click at [497, 444] on p "For your MVP you may just try to add this import logic within one of your app's…" at bounding box center [611, 452] width 363 height 40
drag, startPoint x: 486, startPoint y: 439, endPoint x: 512, endPoint y: 463, distance: 35.8
click at [512, 463] on p "For your MVP you may just try to add this import logic within one of your app's…" at bounding box center [611, 452] width 363 height 40
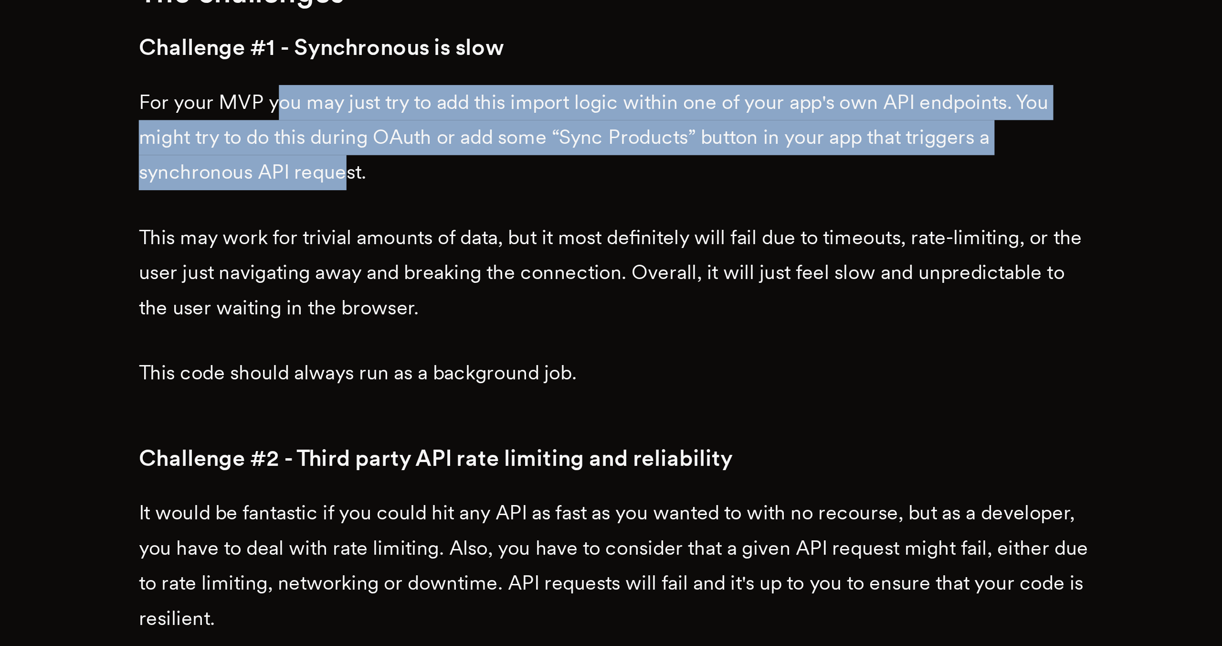
click at [512, 463] on p "For your MVP you may just try to add this import logic within one of your app's…" at bounding box center [611, 452] width 363 height 40
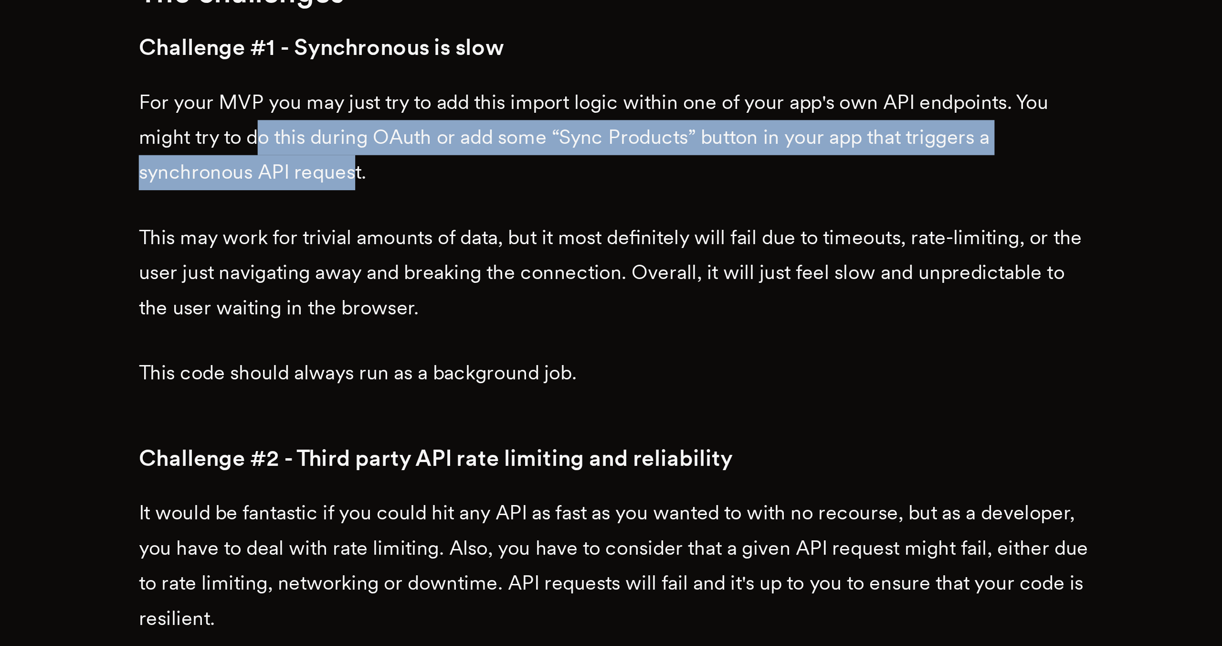
drag, startPoint x: 514, startPoint y: 468, endPoint x: 479, endPoint y: 446, distance: 40.9
click at [479, 446] on p "For your MVP you may just try to add this import logic within one of your app's…" at bounding box center [611, 452] width 363 height 40
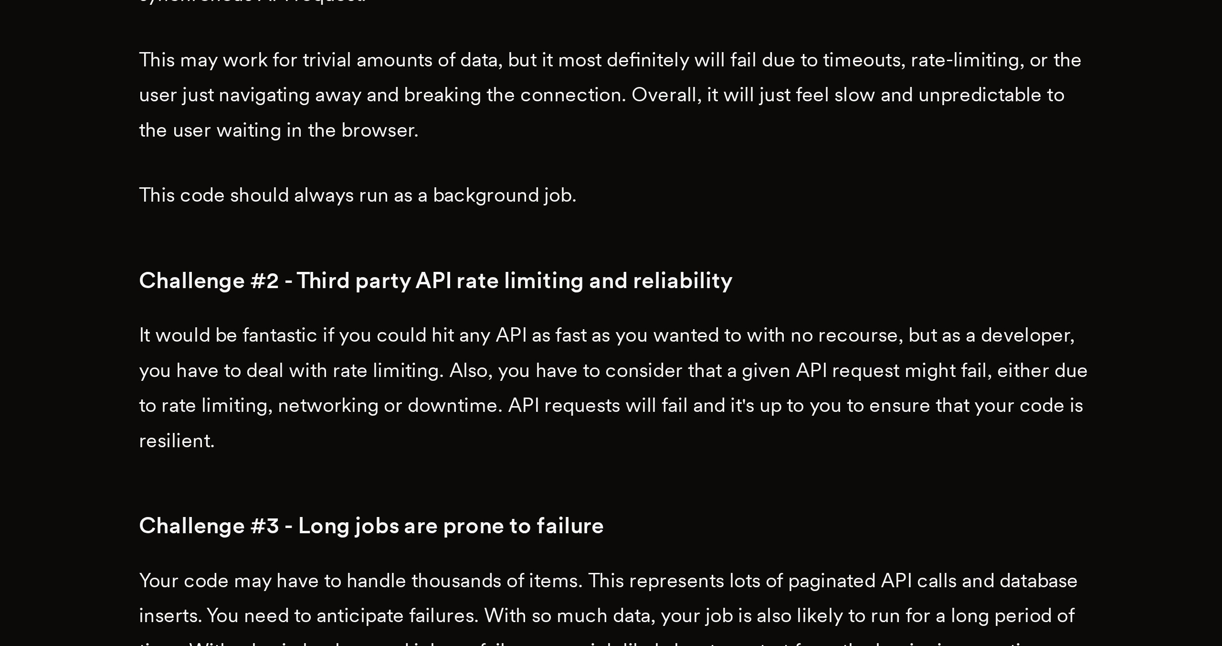
scroll to position [392, 0]
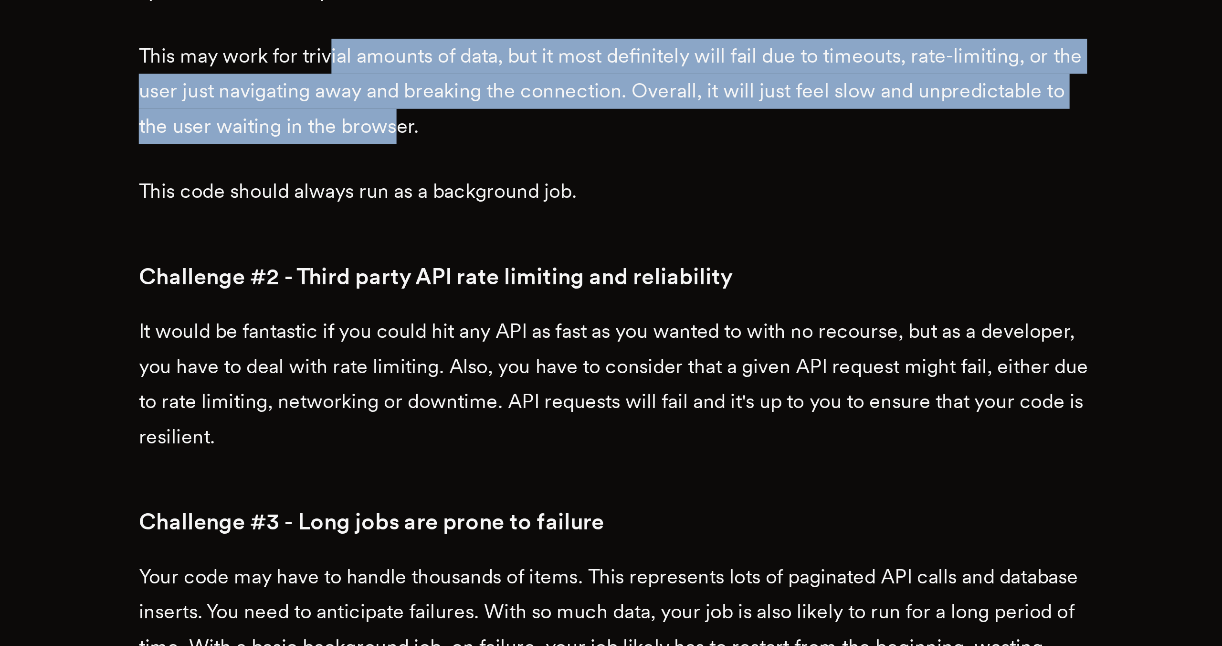
drag, startPoint x: 540, startPoint y: 443, endPoint x: 507, endPoint y: 420, distance: 40.1
click at [507, 420] on p "This may work for trivial amounts of data, but it most definitely will fail due…" at bounding box center [611, 434] width 363 height 40
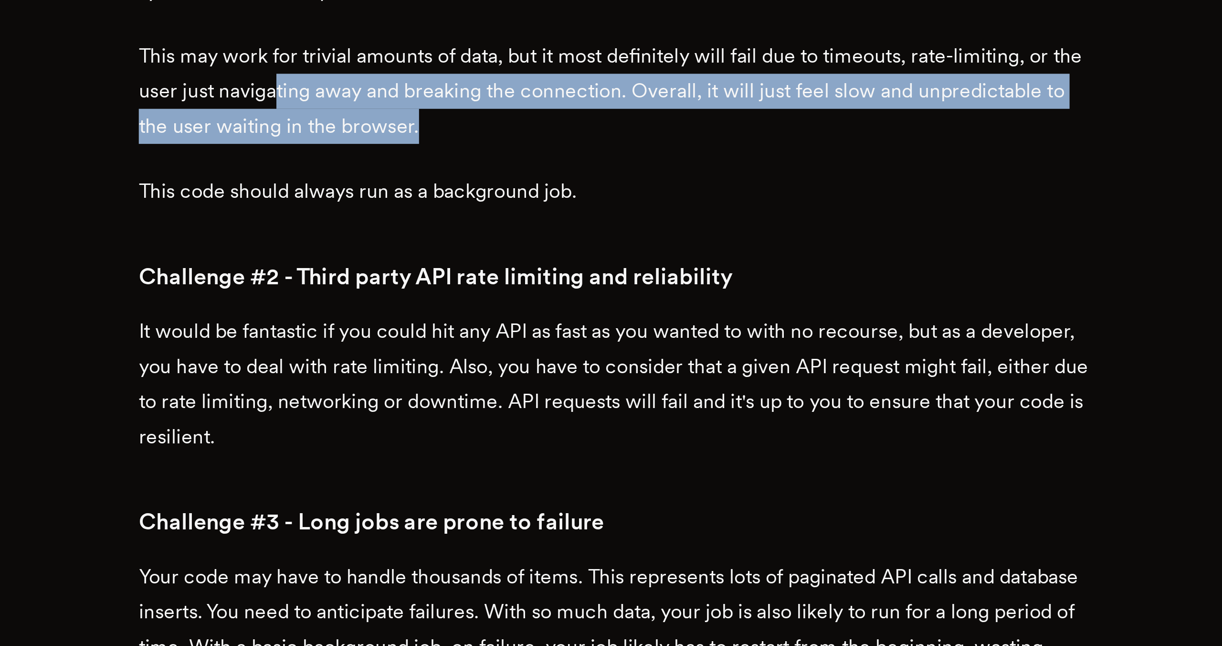
drag, startPoint x: 499, startPoint y: 434, endPoint x: 553, endPoint y: 455, distance: 58.2
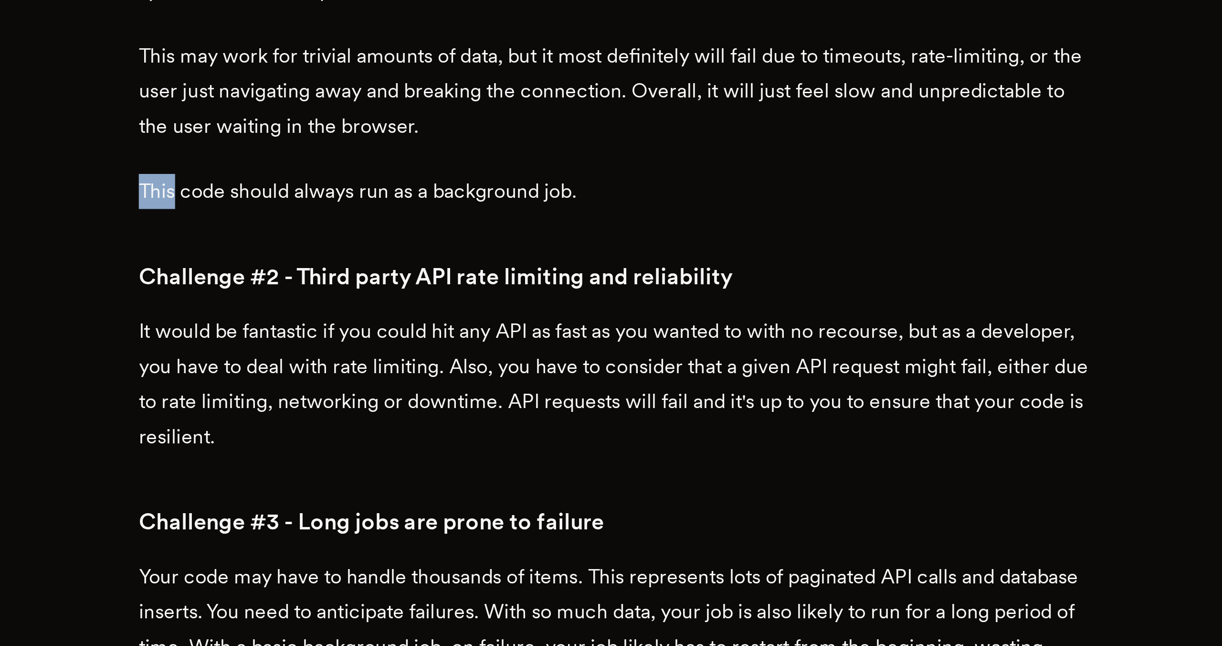
drag, startPoint x: 553, startPoint y: 455, endPoint x: 557, endPoint y: 449, distance: 6.9
click at [557, 449] on p "This may work for trivial amounts of data, but it most definitely will fail due…" at bounding box center [611, 434] width 363 height 40
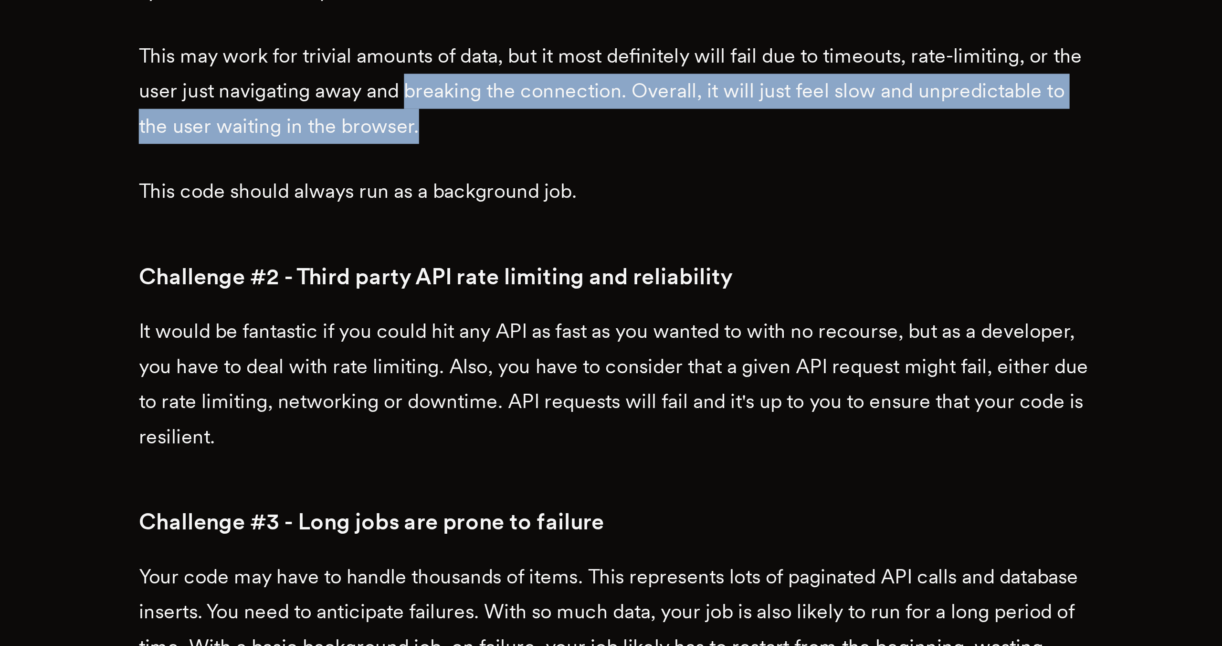
drag, startPoint x: 555, startPoint y: 448, endPoint x: 547, endPoint y: 429, distance: 20.9
click at [547, 429] on p "This may work for trivial amounts of data, but it most definitely will fail due…" at bounding box center [611, 434] width 363 height 40
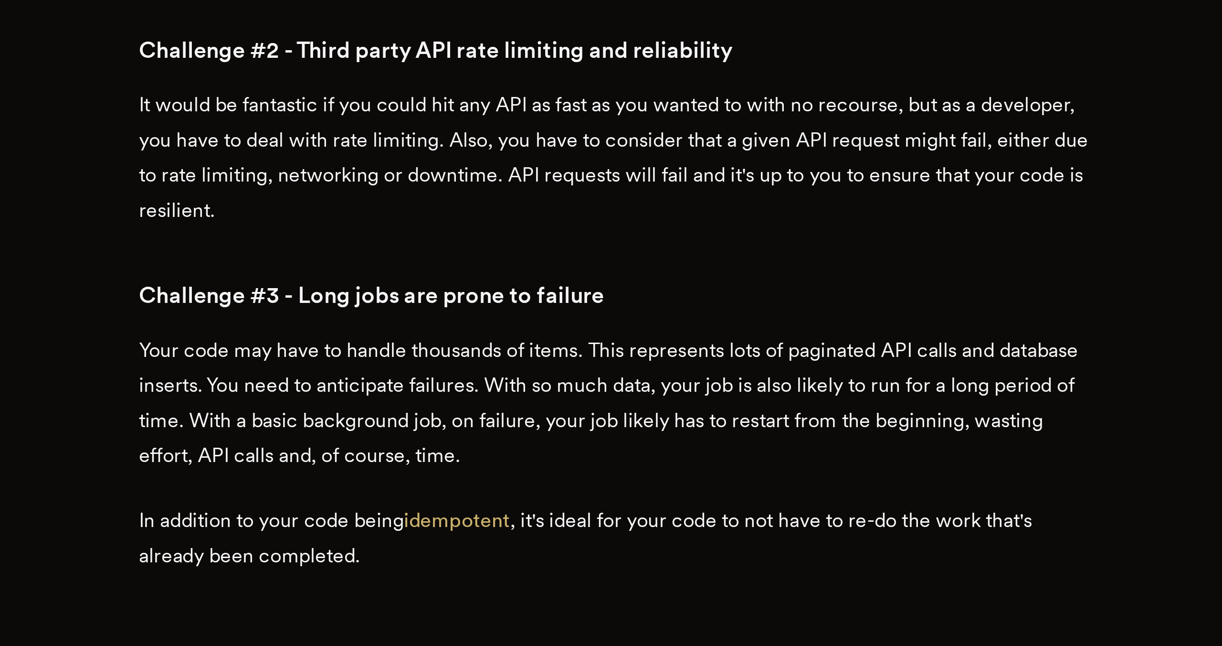
scroll to position [480, 0]
